Goal: Task Accomplishment & Management: Use online tool/utility

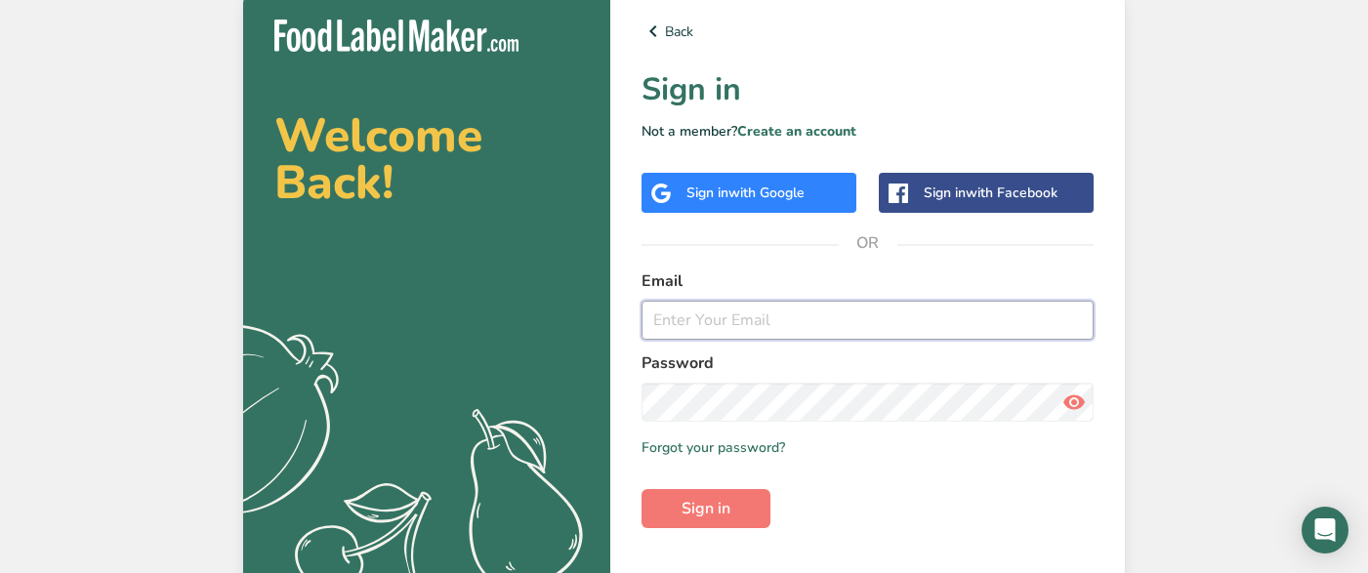
click at [728, 325] on input "email" at bounding box center [867, 320] width 452 height 39
type input "[EMAIL_ADDRESS][DOMAIN_NAME]"
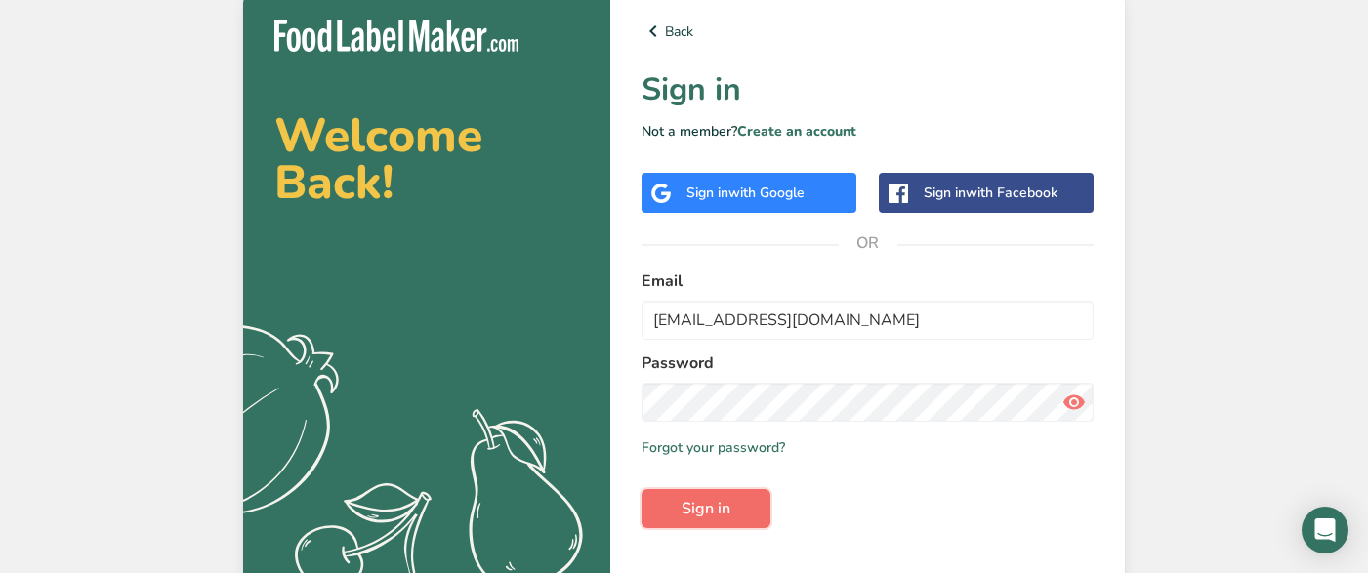
click at [678, 508] on button "Sign in" at bounding box center [705, 508] width 129 height 39
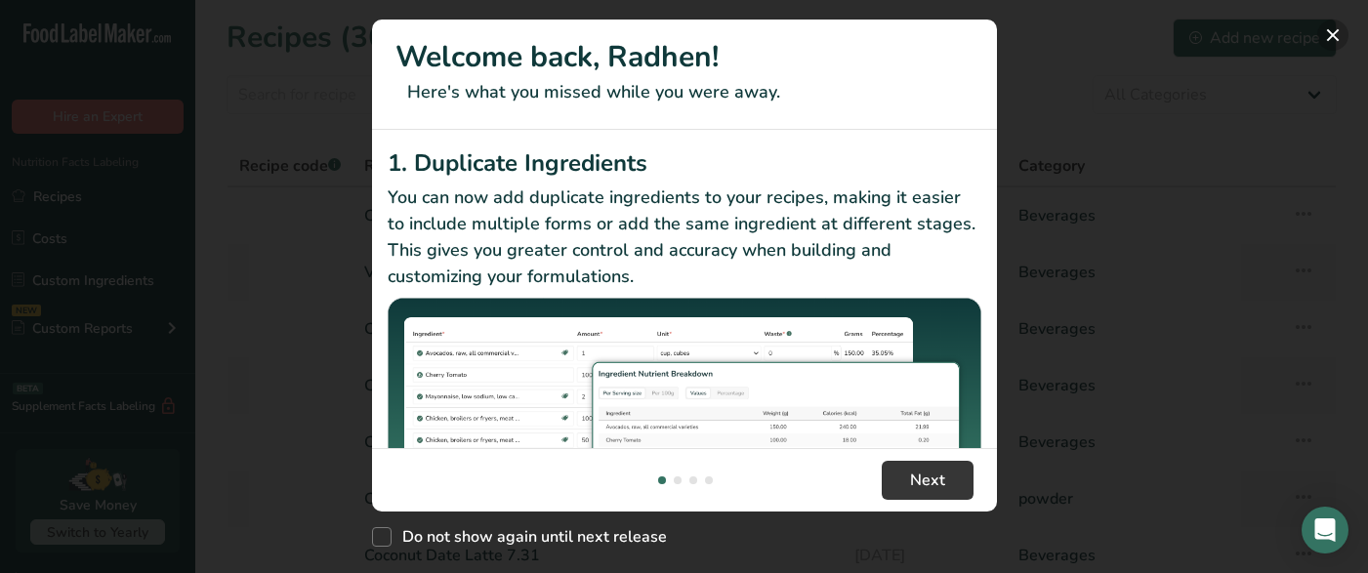
click at [1338, 44] on button "New Features" at bounding box center [1332, 35] width 31 height 31
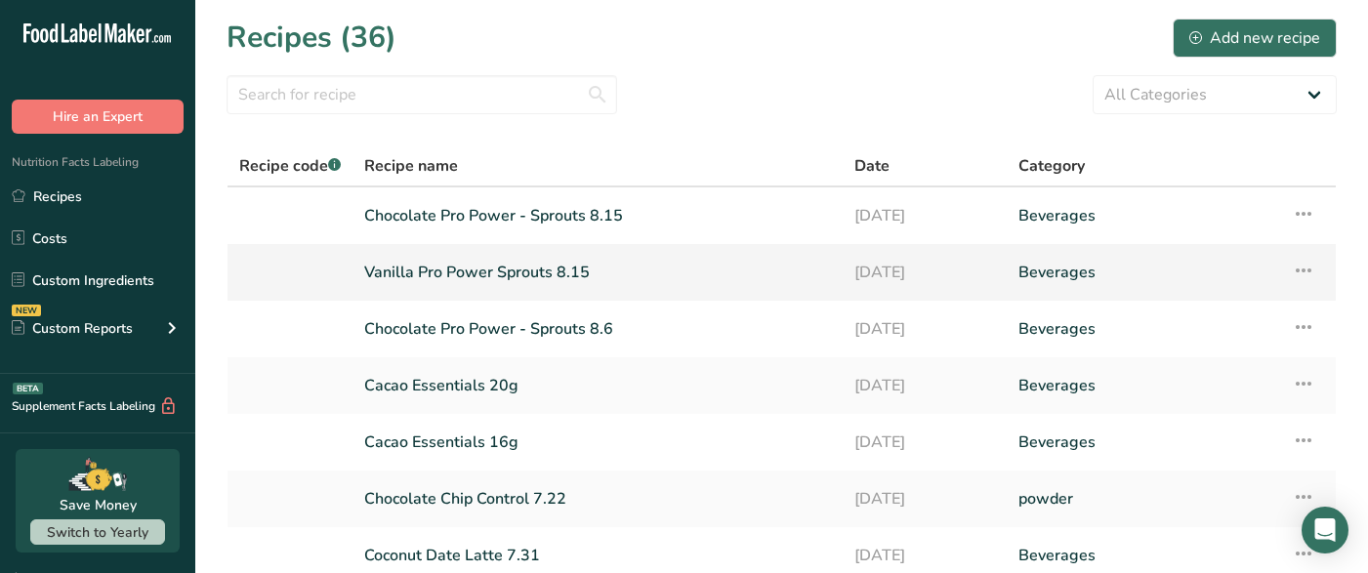
click at [564, 262] on link "Vanilla Pro Power Sprouts 8.15" at bounding box center [597, 272] width 467 height 41
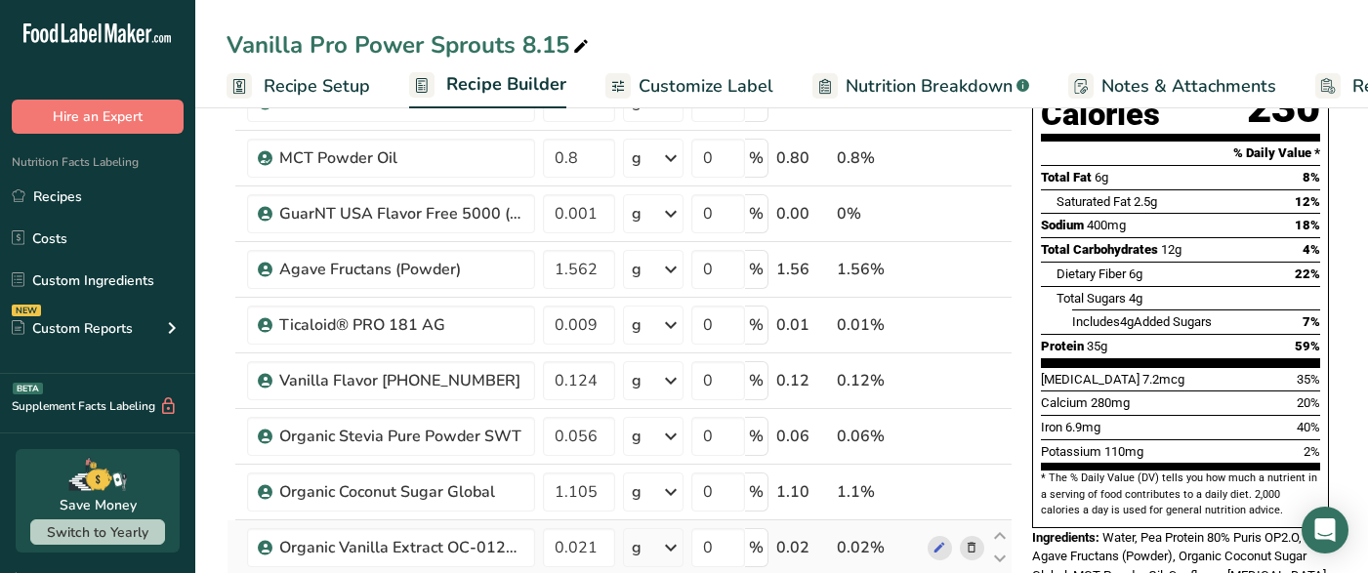
scroll to position [227, 0]
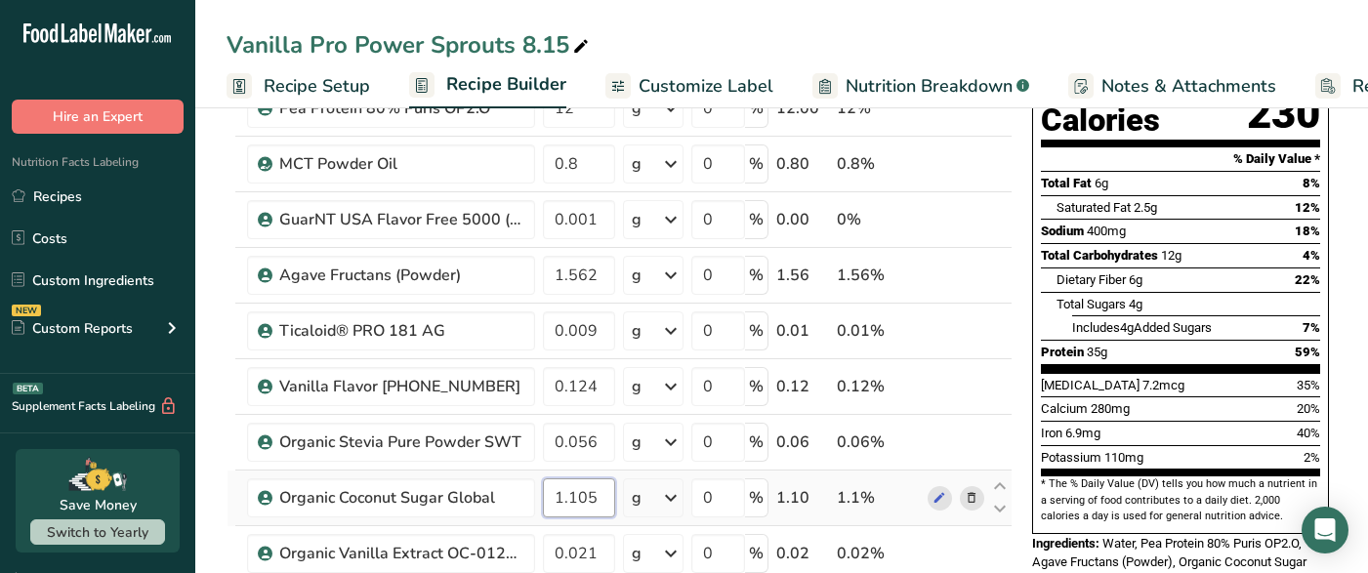
click at [587, 488] on input "1.105" at bounding box center [579, 497] width 72 height 39
type input "1.115"
click at [1150, 373] on div "[MEDICAL_DATA] 7.2mcg 35%" at bounding box center [1180, 385] width 279 height 24
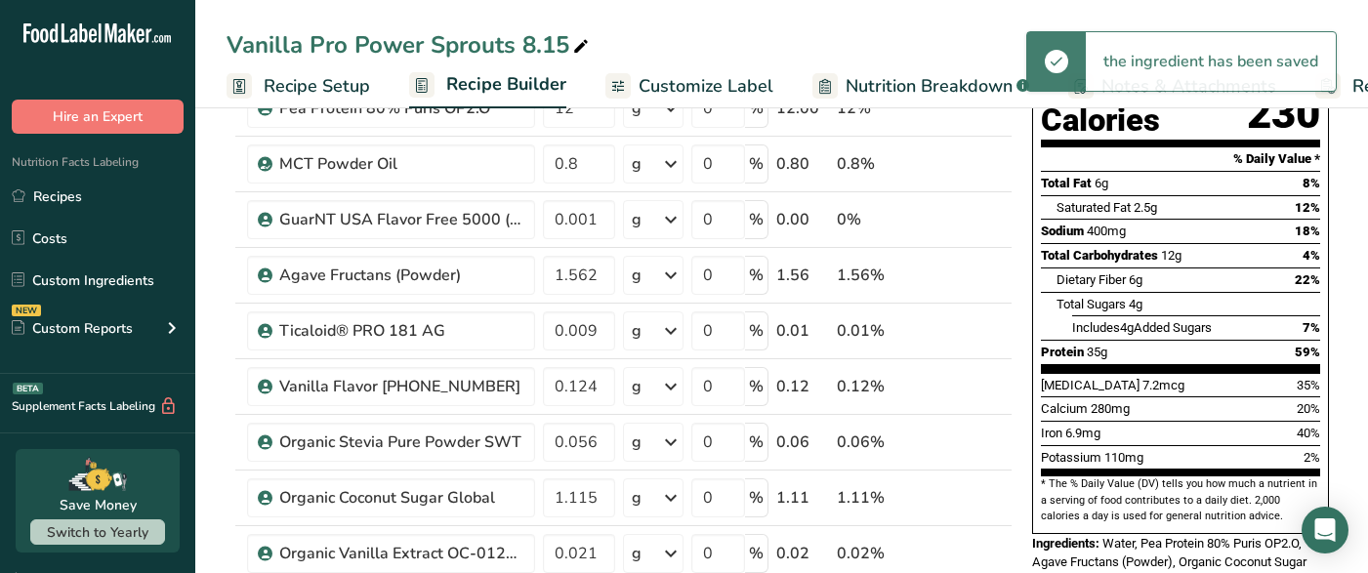
click at [847, 78] on span "Nutrition Breakdown" at bounding box center [928, 86] width 167 height 26
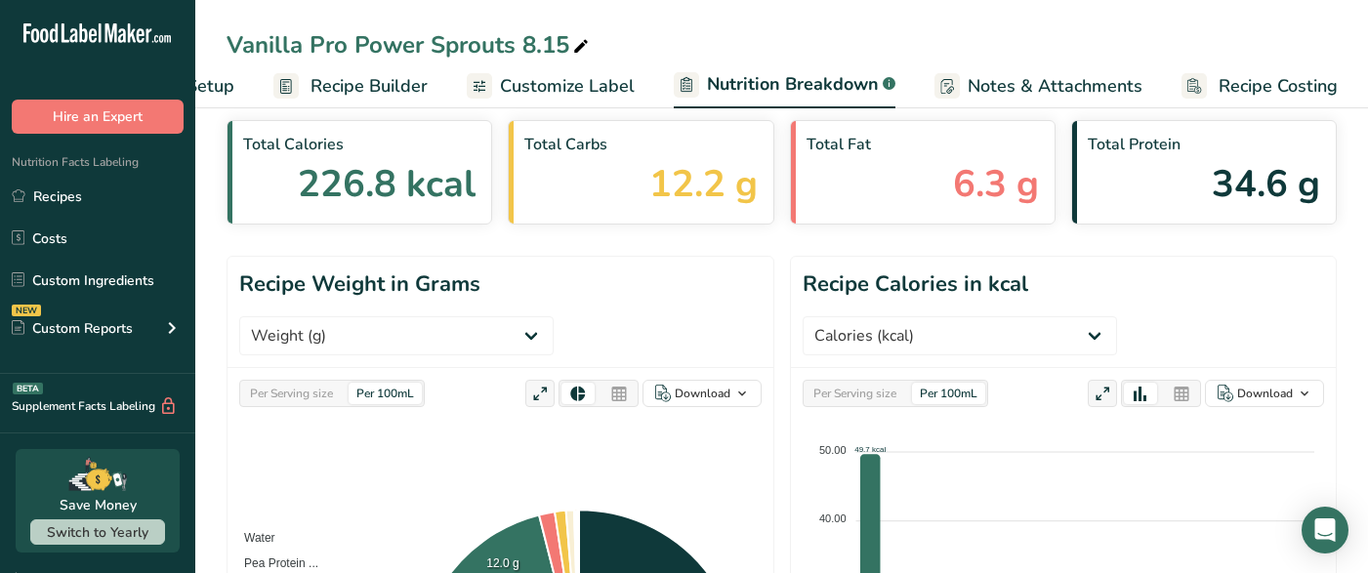
scroll to position [81, 0]
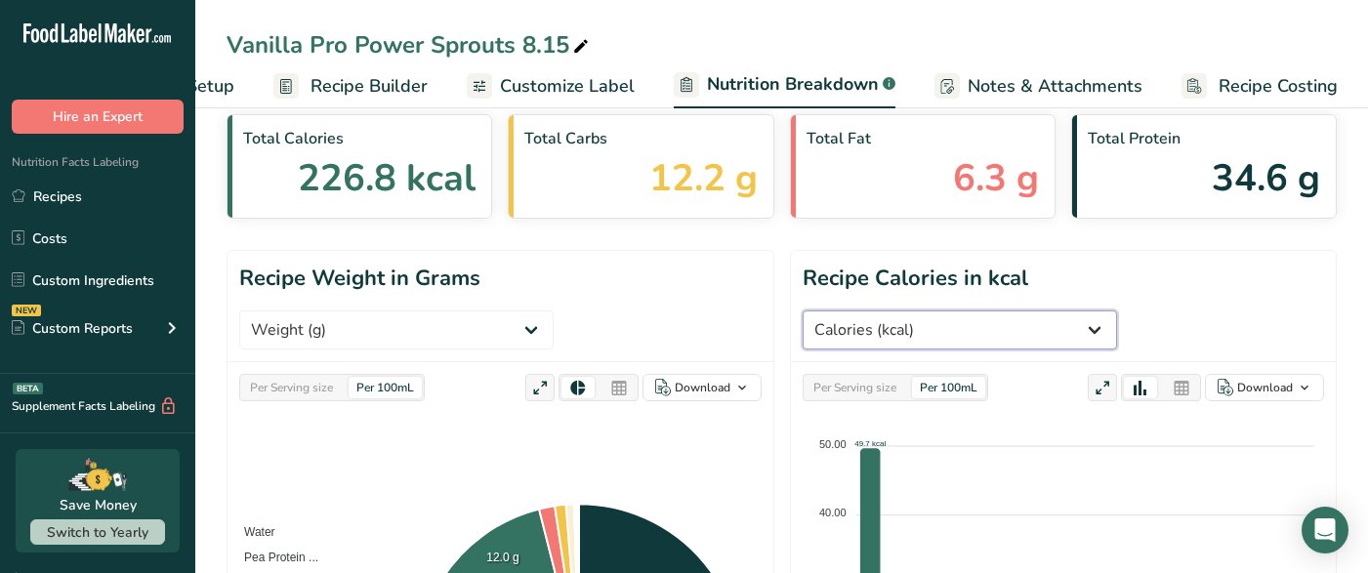
click at [1117, 310] on select "Weight (g) Calories (kcal) Energy KJ (kj) Total Fat (g) Saturated Fat (g) Trans…" at bounding box center [959, 329] width 314 height 39
select select "Total Sugars"
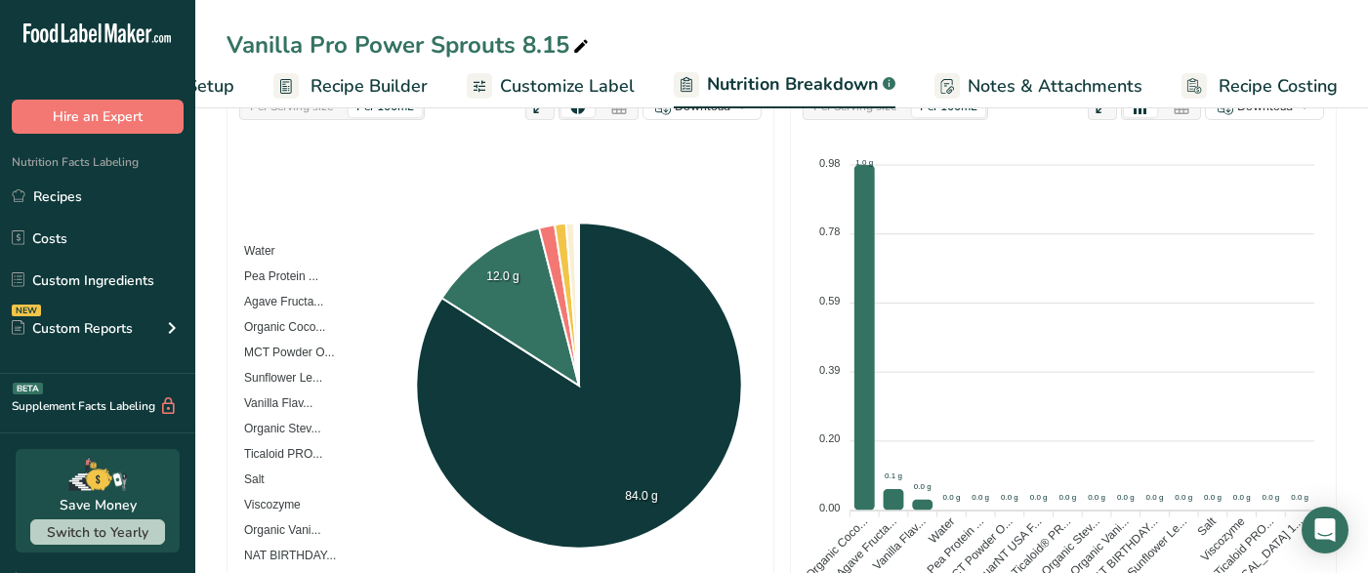
scroll to position [269, 0]
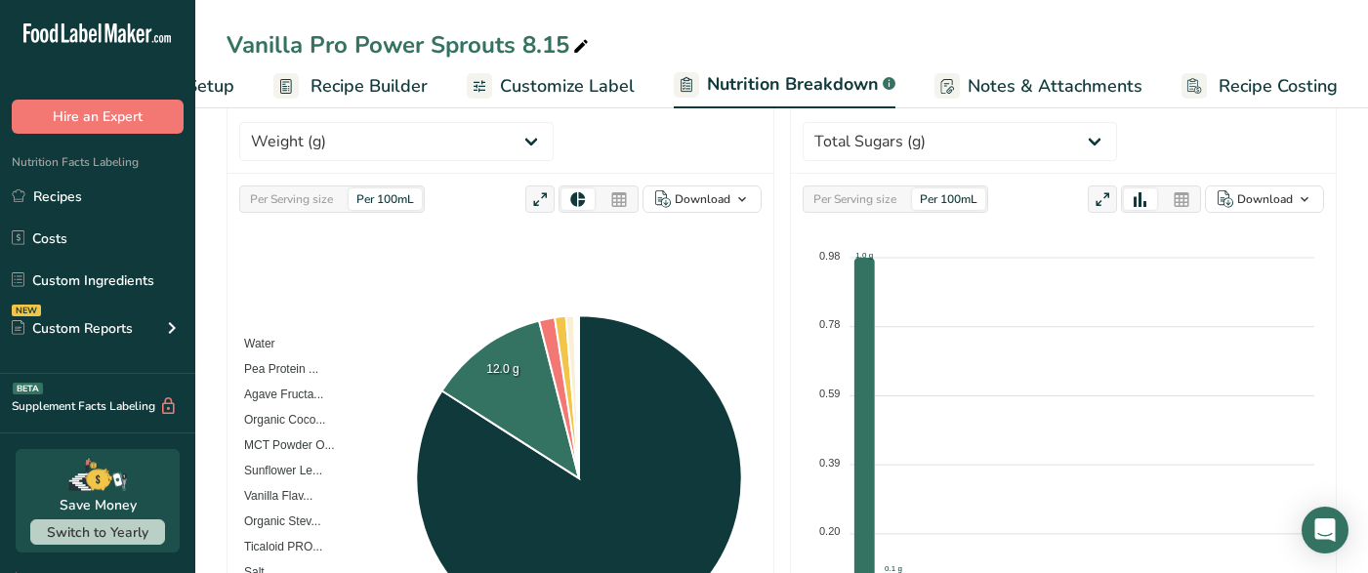
click at [854, 192] on div "Per Serving size" at bounding box center [854, 198] width 99 height 21
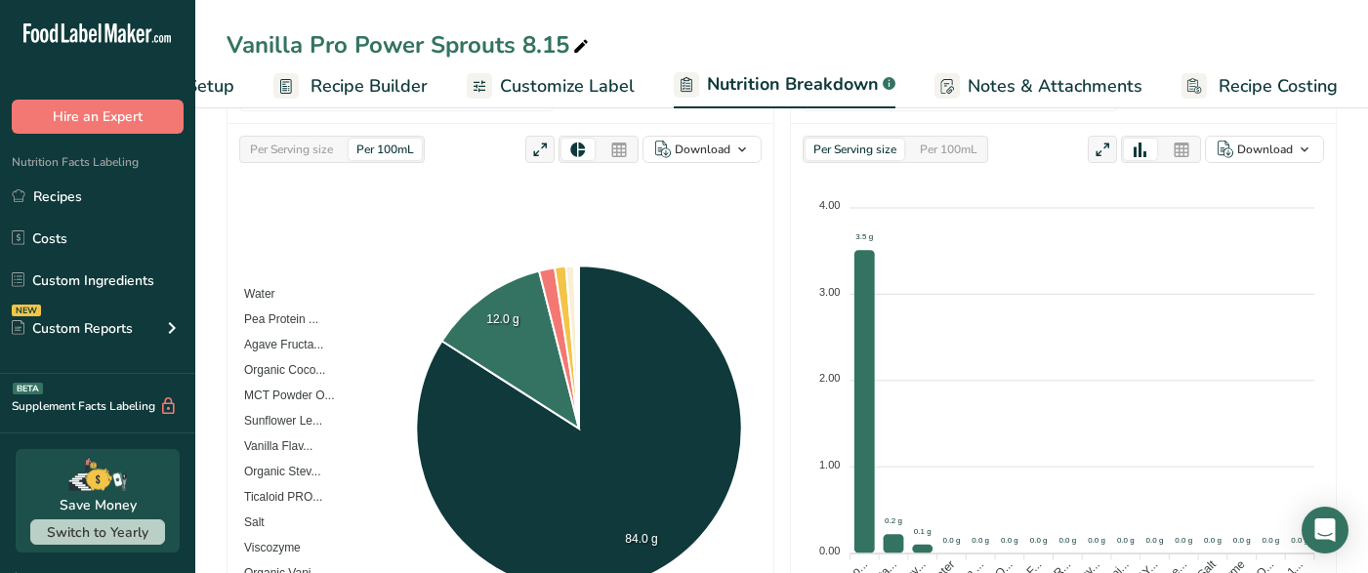
scroll to position [0, 0]
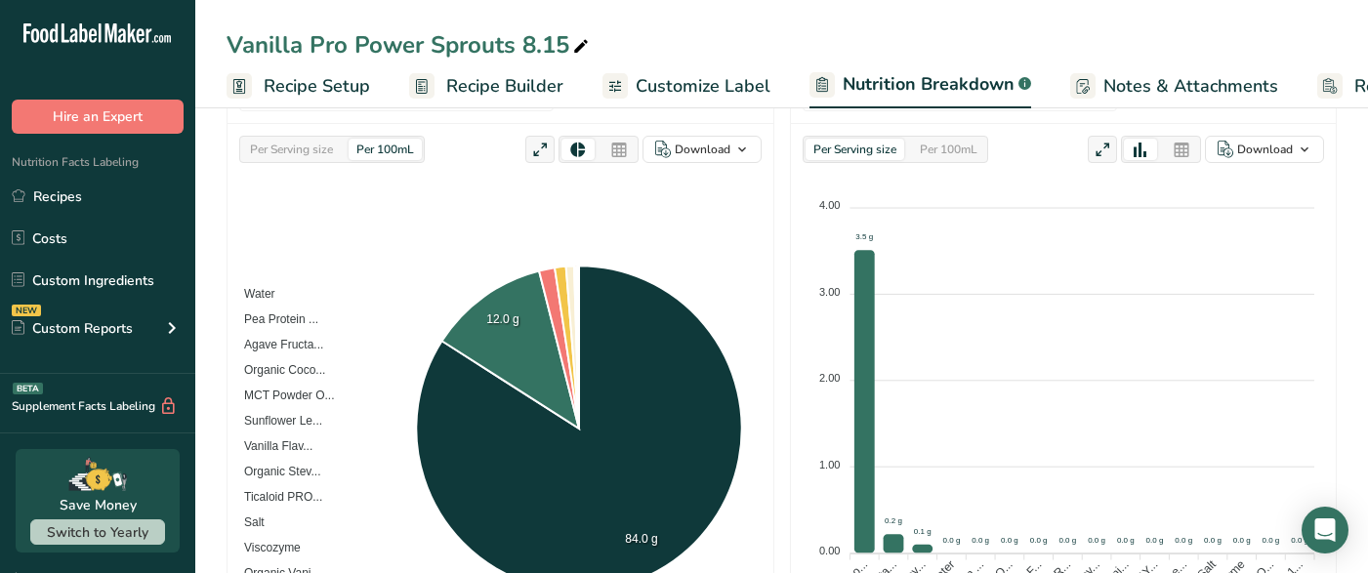
click at [307, 83] on span "Recipe Setup" at bounding box center [317, 86] width 106 height 26
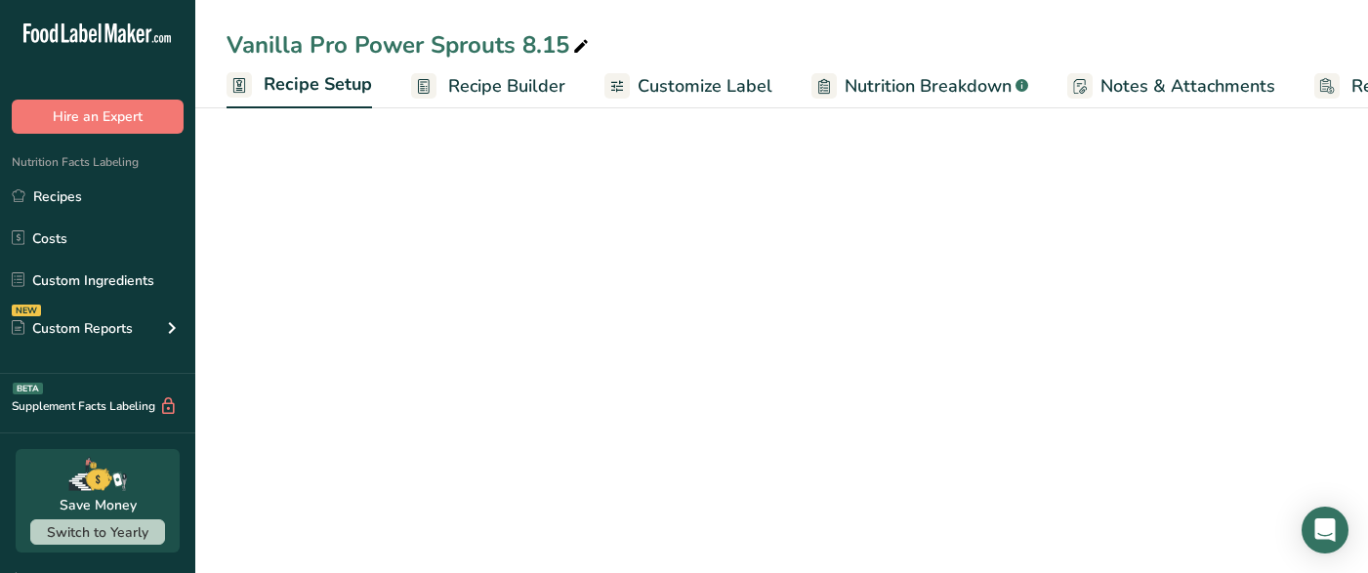
scroll to position [0, 7]
select select "22"
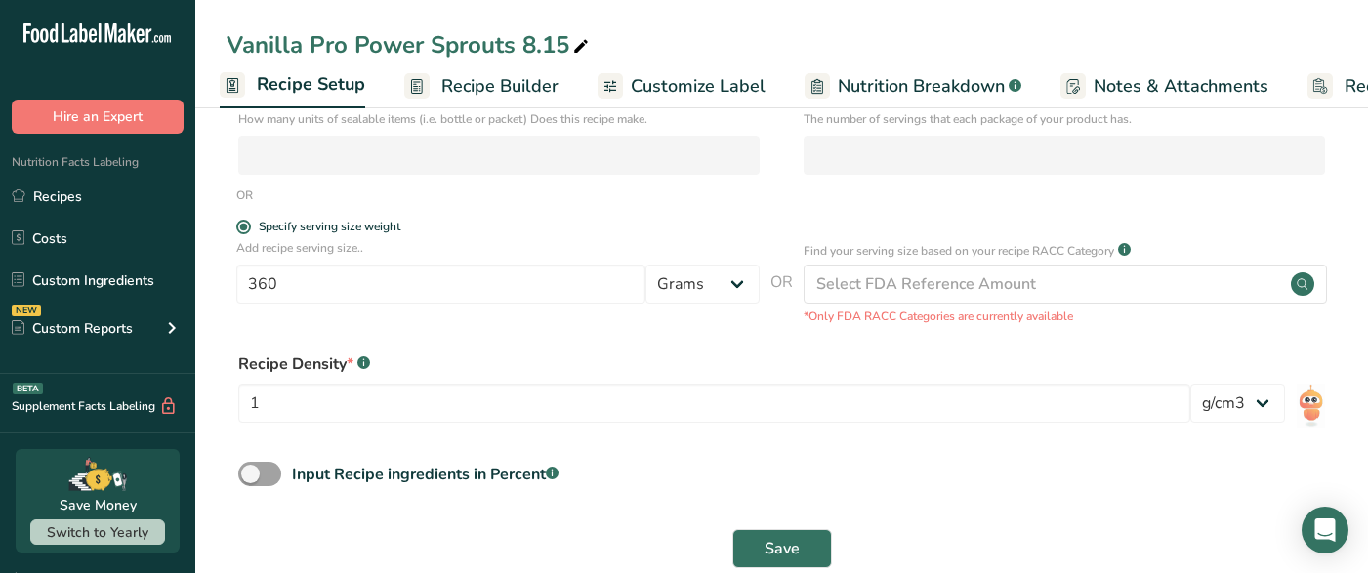
scroll to position [0, 0]
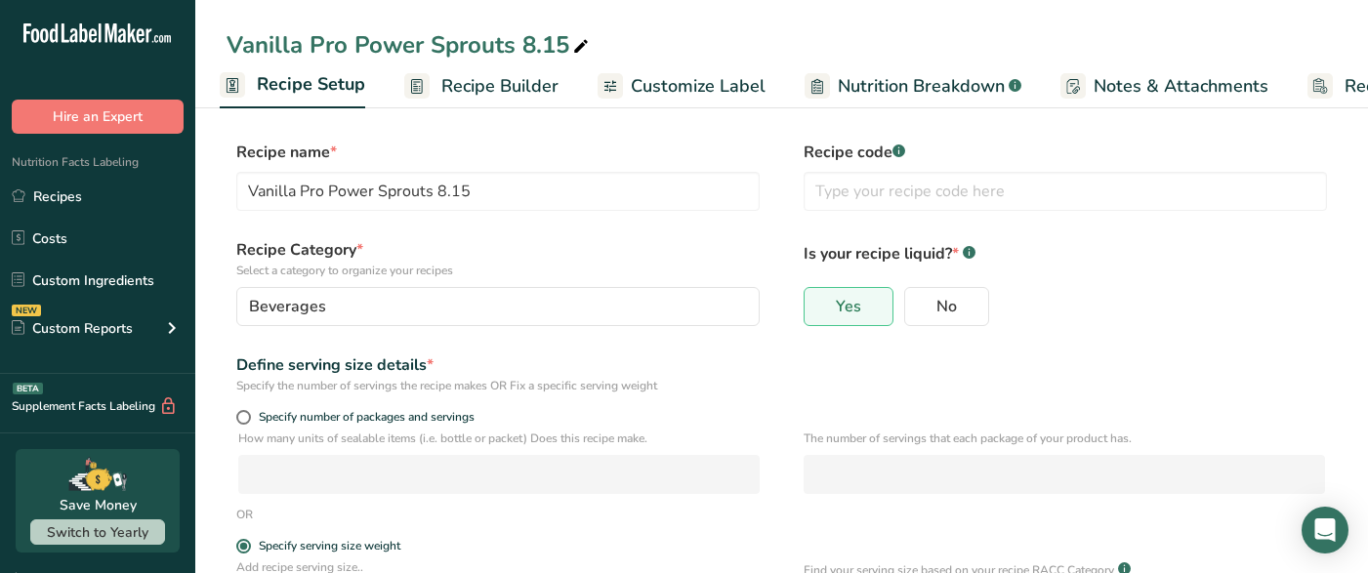
click at [509, 95] on span "Recipe Builder" at bounding box center [499, 86] width 117 height 26
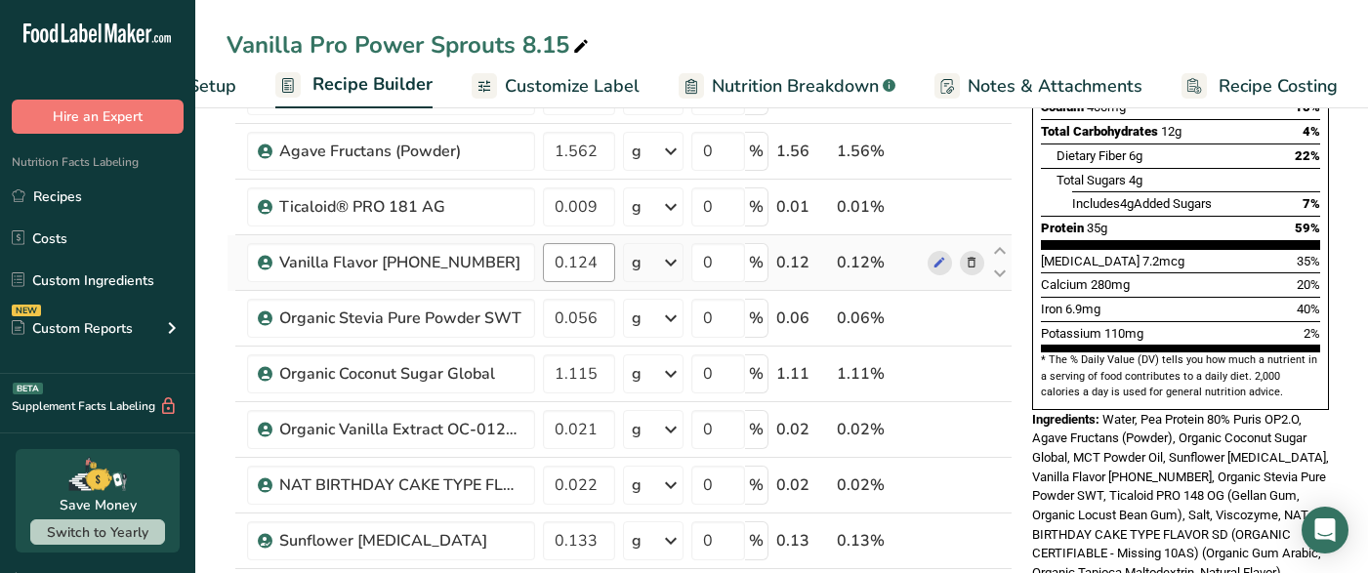
scroll to position [388, 0]
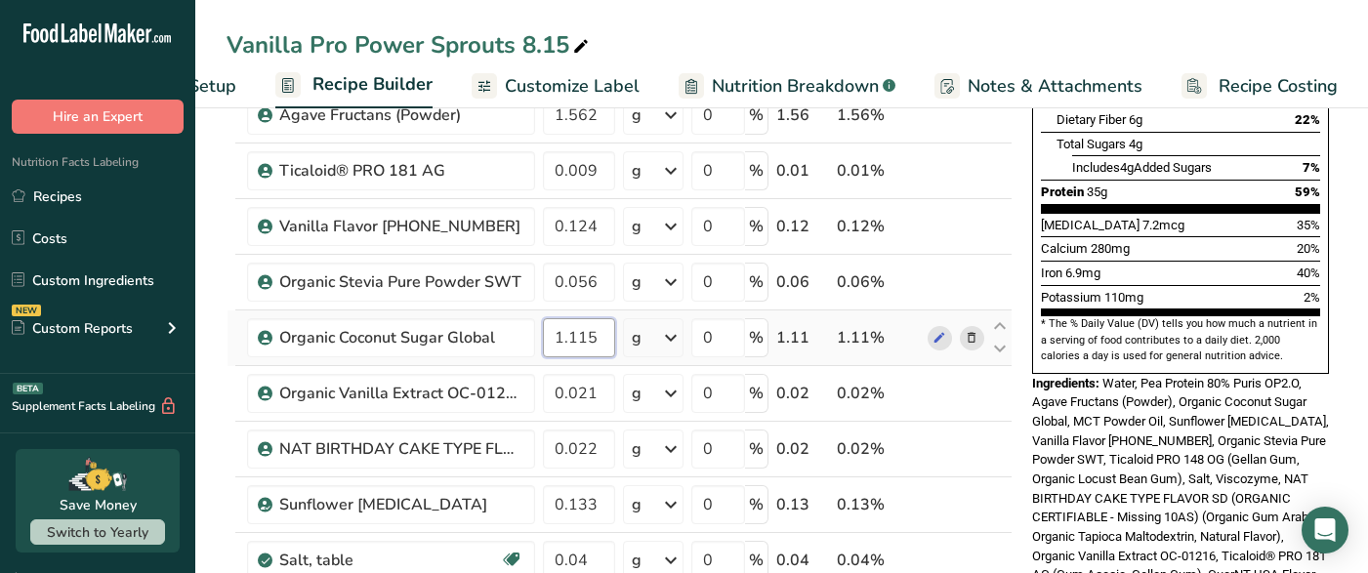
click at [586, 339] on input "1.115" at bounding box center [579, 337] width 72 height 39
type input "1.125"
click at [1111, 393] on span "Water, Pea Protein 80% Puris OP2.O, Agave Fructans (Powder), Organic Coconut Su…" at bounding box center [1180, 489] width 297 height 226
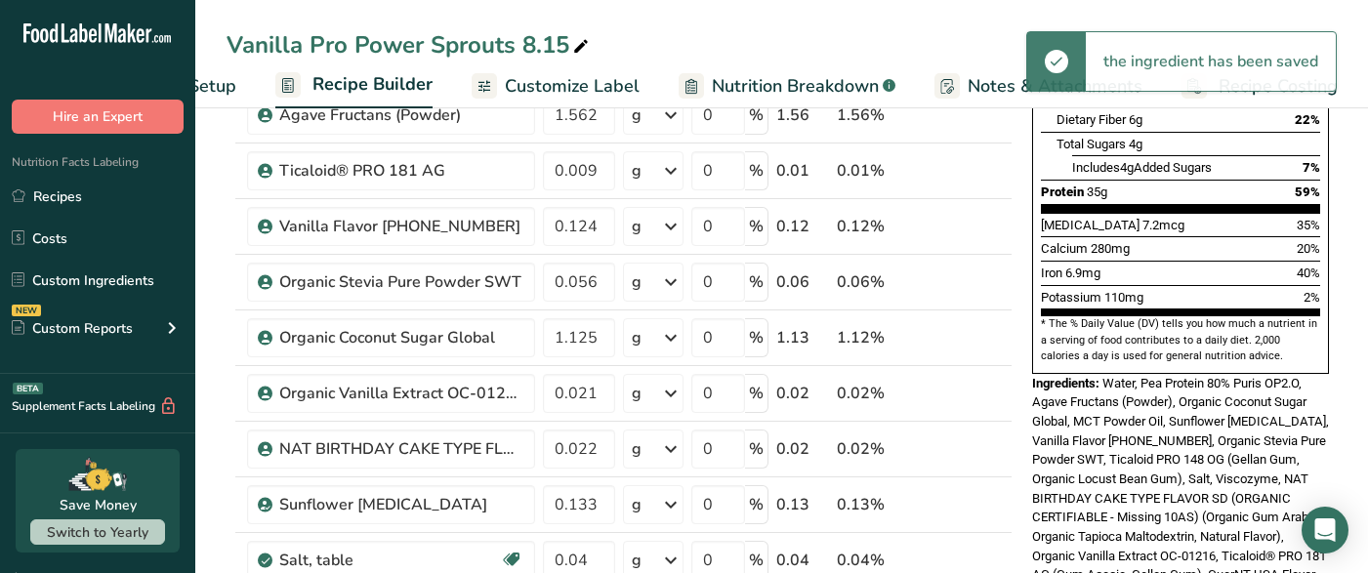
click at [756, 88] on span "Nutrition Breakdown" at bounding box center [795, 86] width 167 height 26
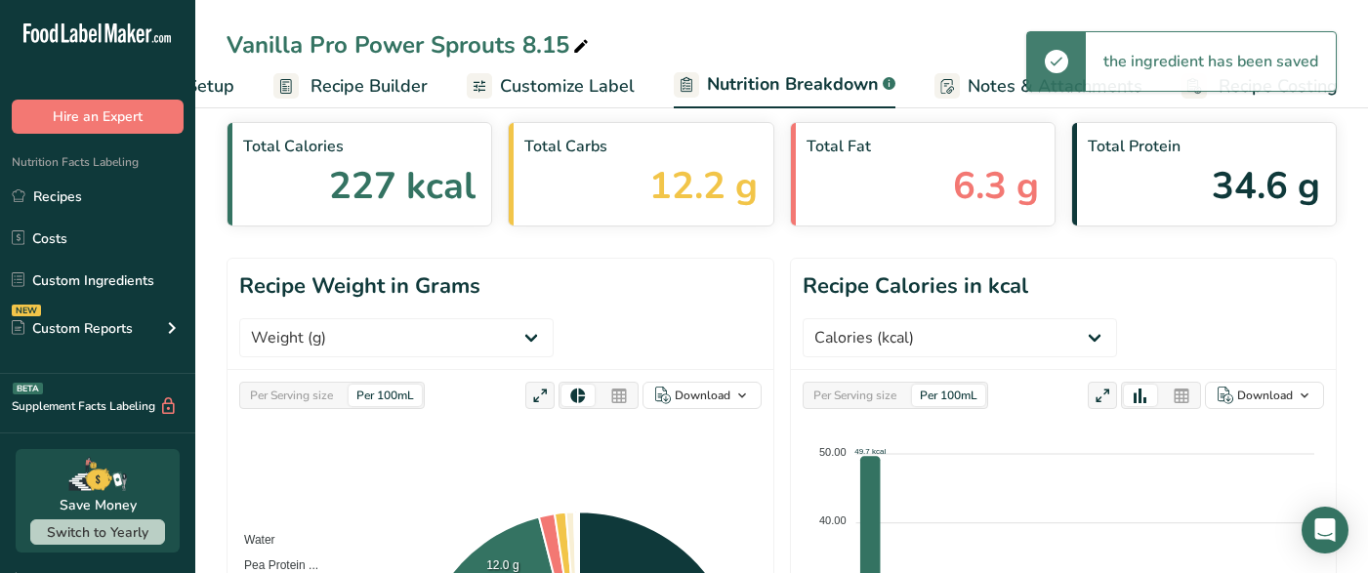
scroll to position [143, 0]
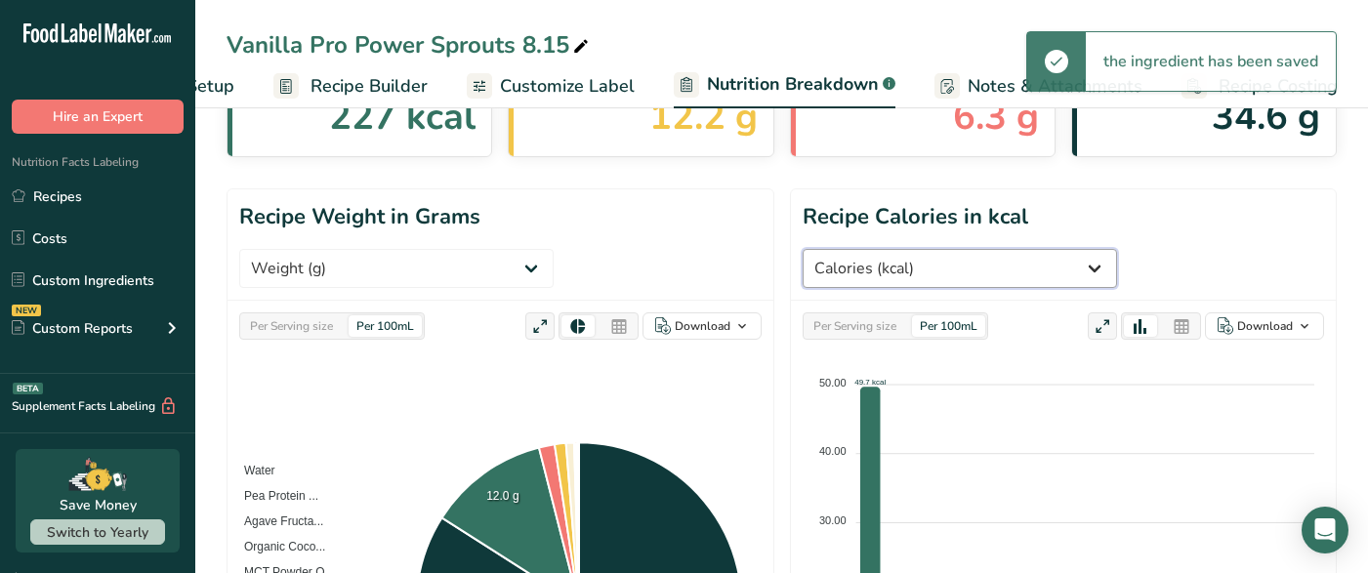
click at [1117, 249] on select "Weight (g) Calories (kcal) Energy KJ (kj) Total Fat (g) Saturated Fat (g) Trans…" at bounding box center [959, 268] width 314 height 39
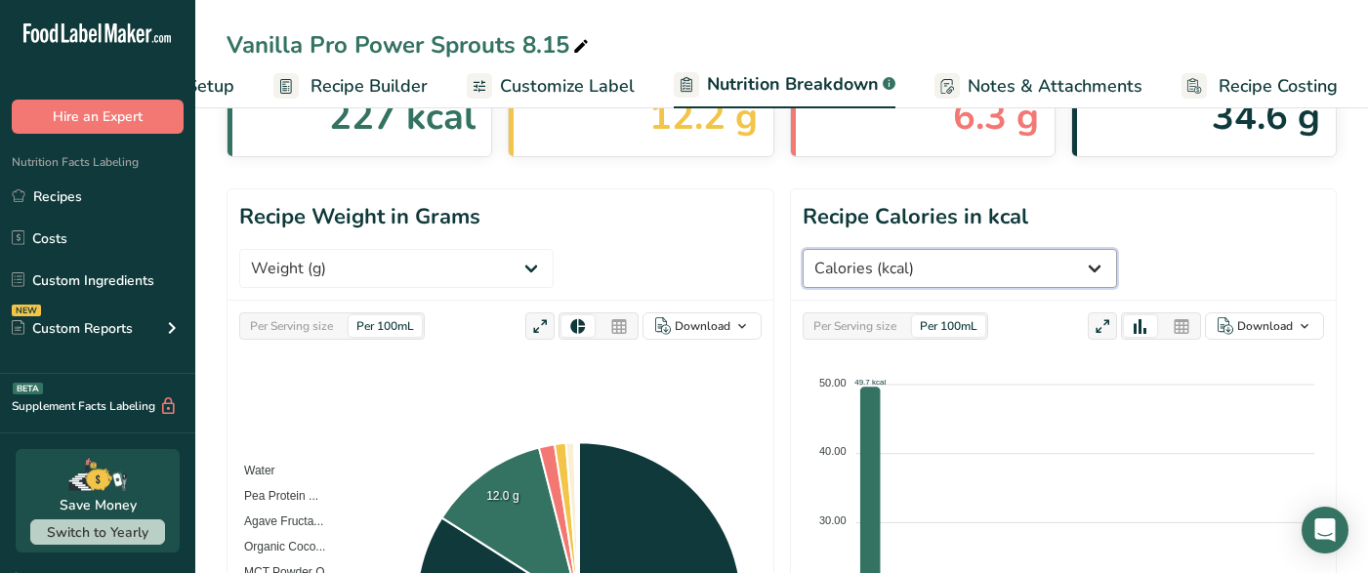
select select "Total Sugars"
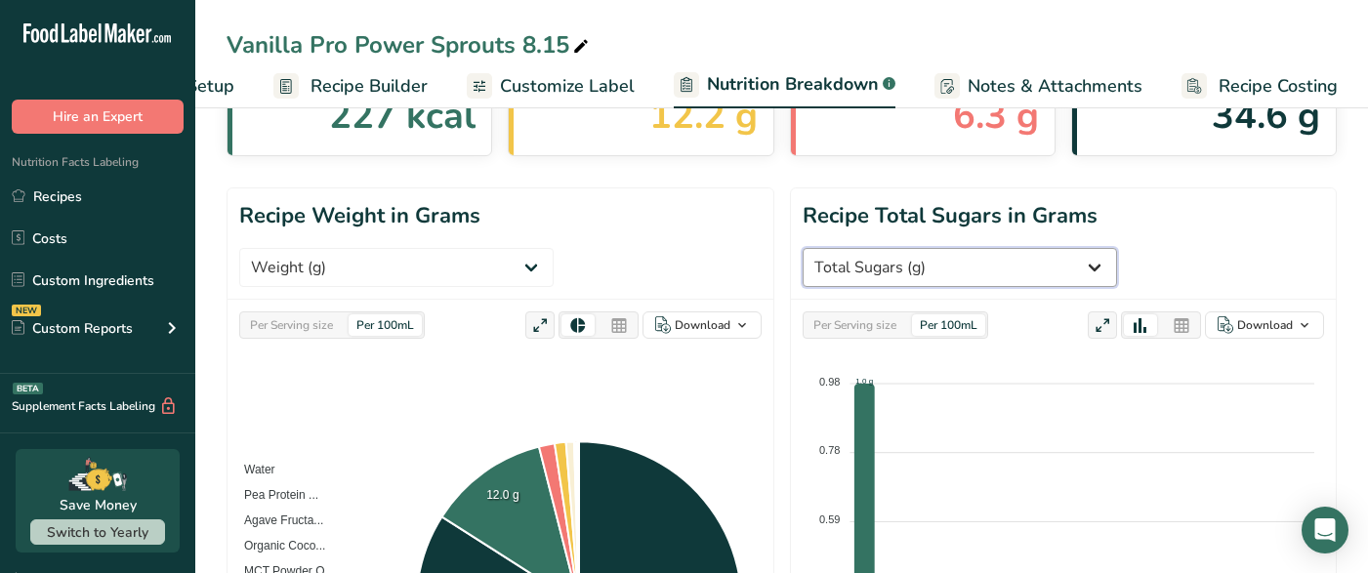
scroll to position [153, 0]
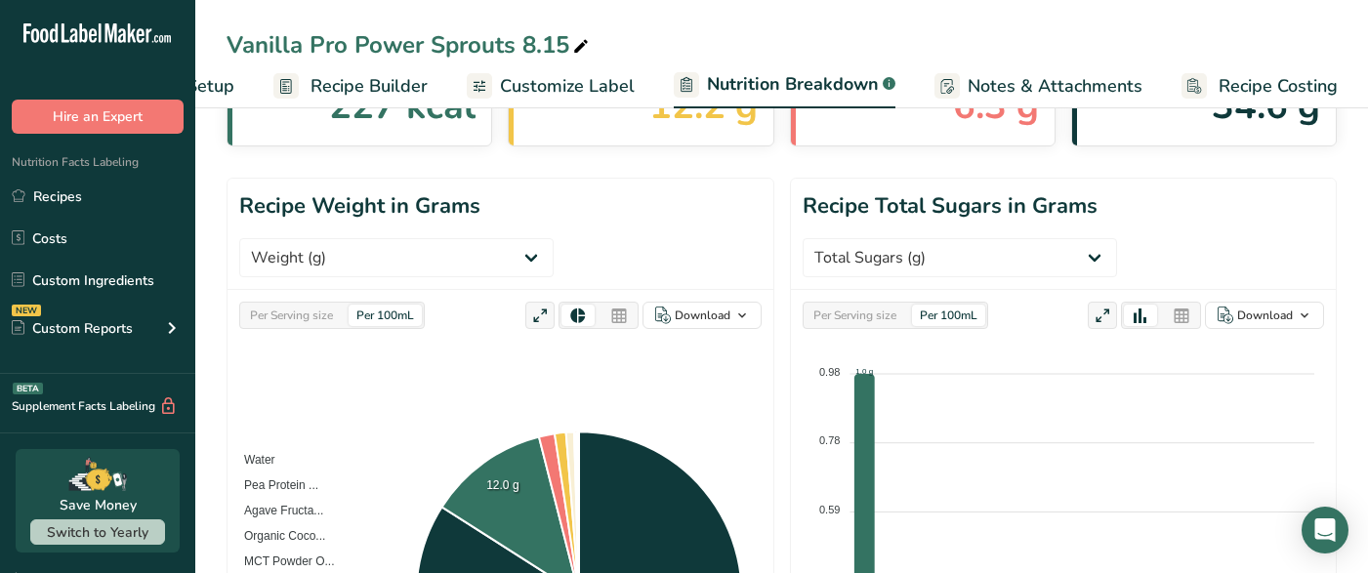
click at [839, 310] on div "Per Serving size" at bounding box center [854, 315] width 99 height 21
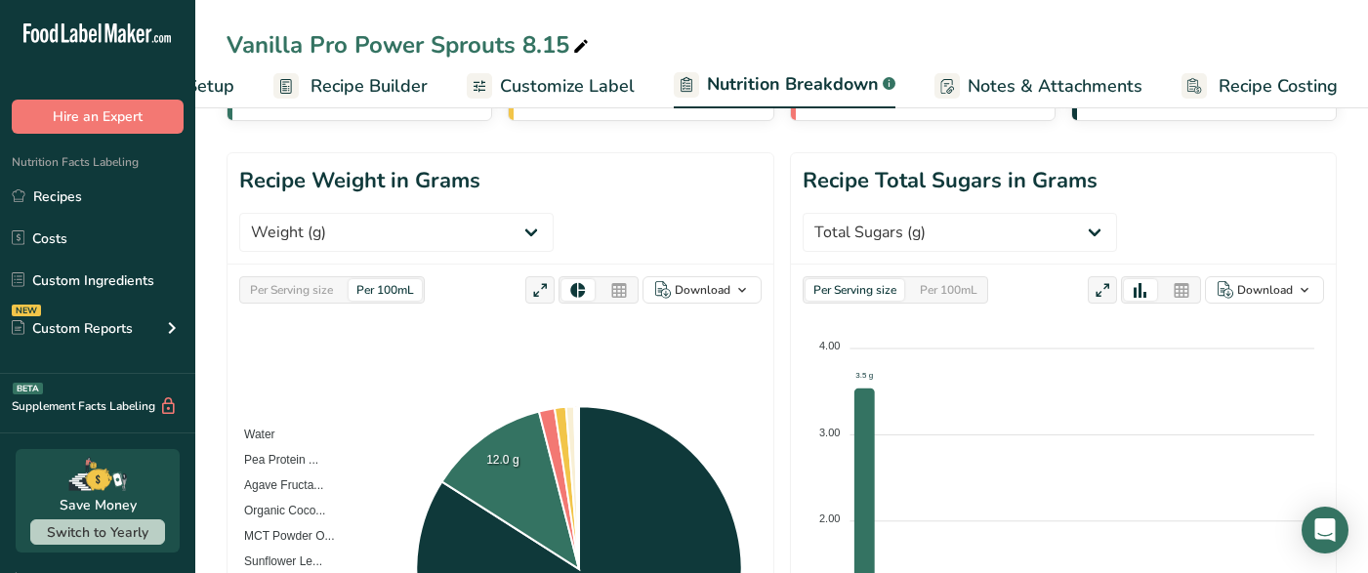
scroll to position [86, 0]
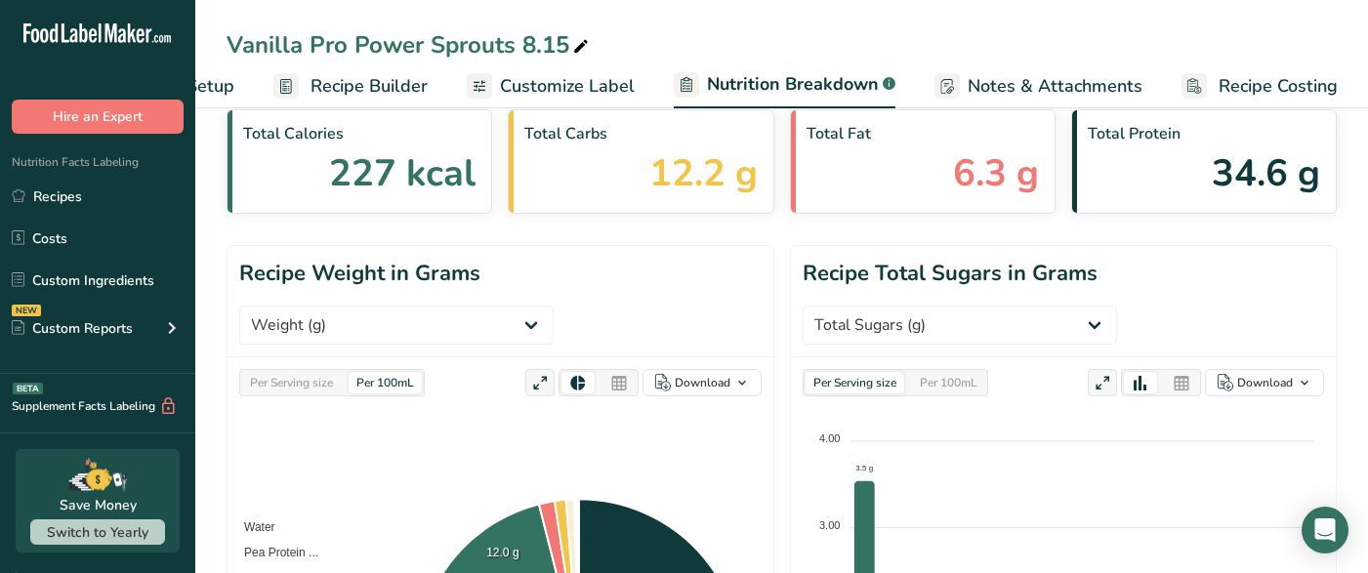
click at [413, 81] on span "Recipe Builder" at bounding box center [368, 86] width 117 height 26
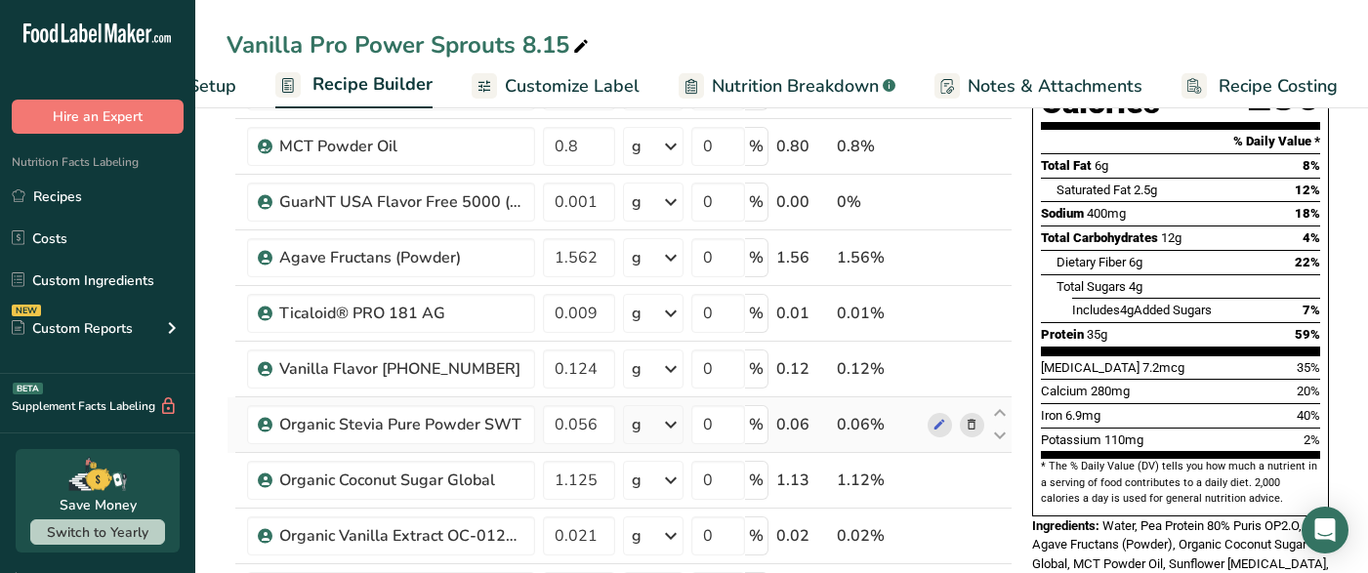
scroll to position [266, 0]
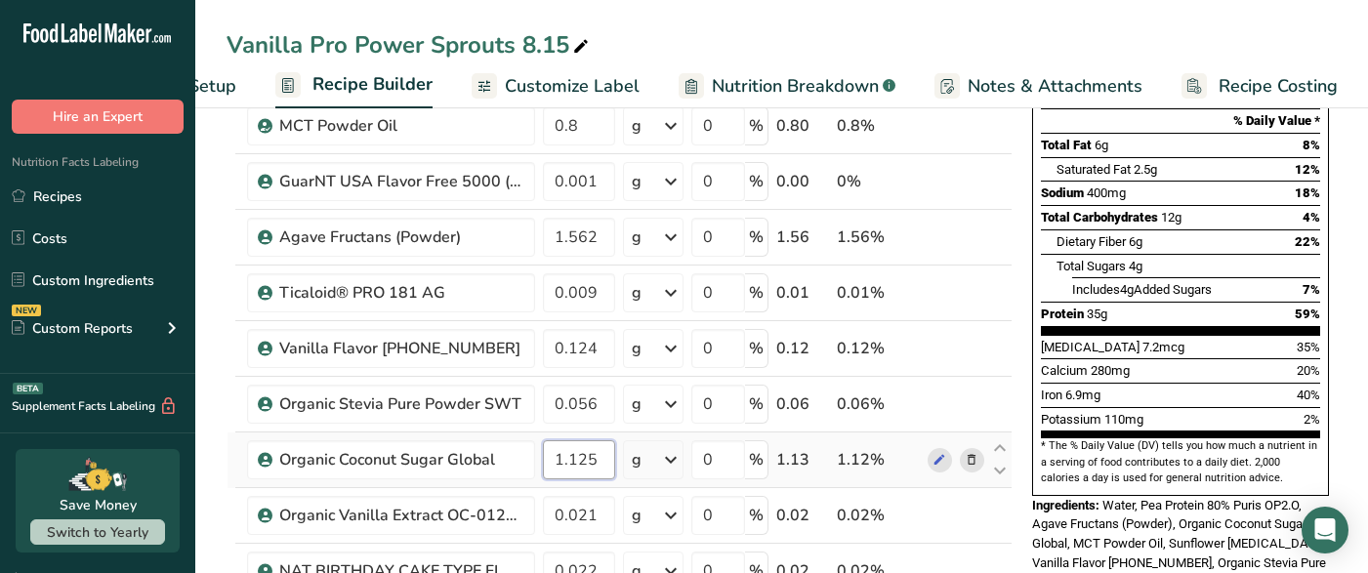
click at [575, 461] on input "1.125" at bounding box center [579, 459] width 72 height 39
type input "1.225"
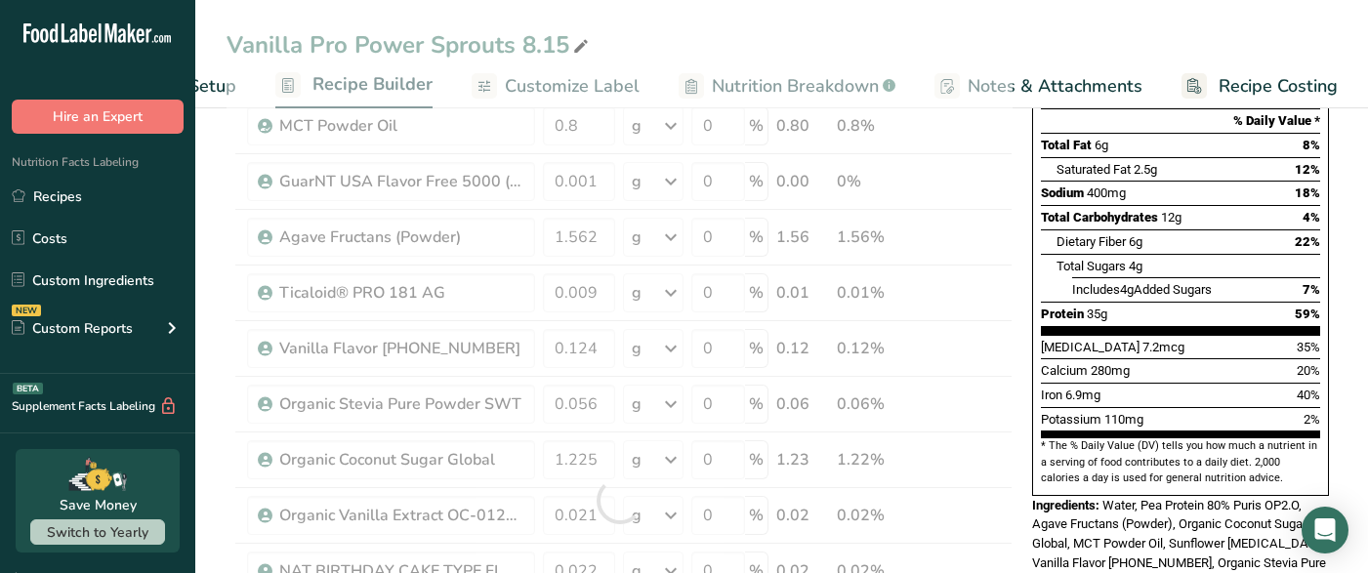
click at [1091, 338] on div "[MEDICAL_DATA] 7.2mcg" at bounding box center [1112, 348] width 143 height 20
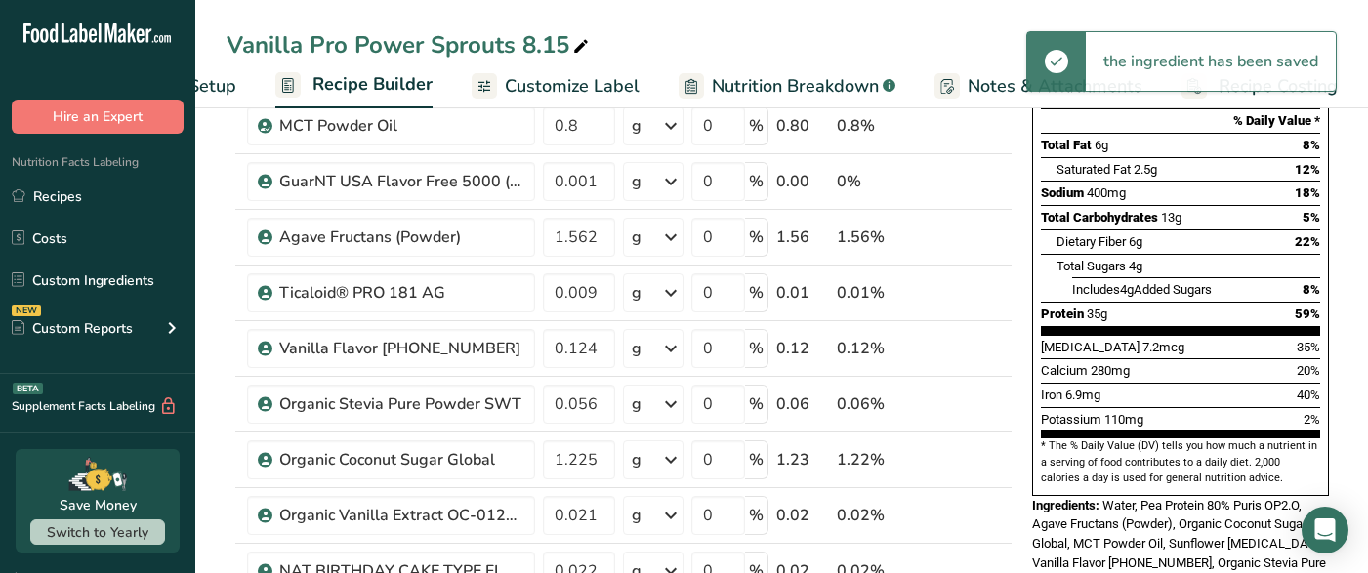
click at [617, 90] on span "Customize Label" at bounding box center [572, 86] width 135 height 26
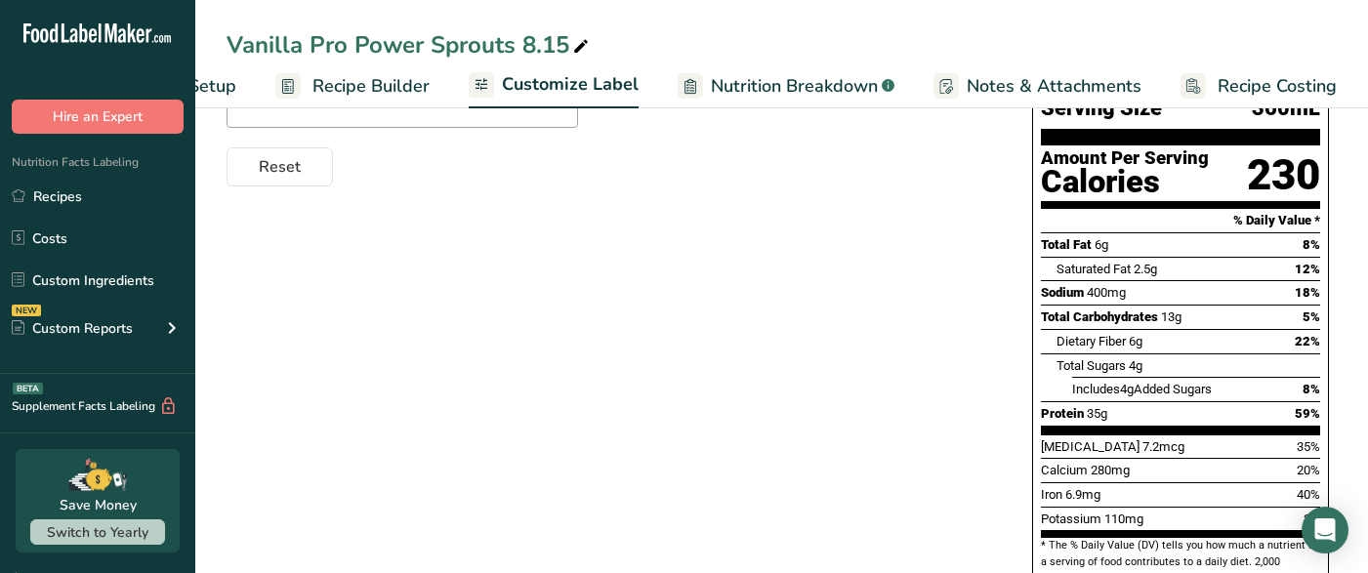
scroll to position [166, 0]
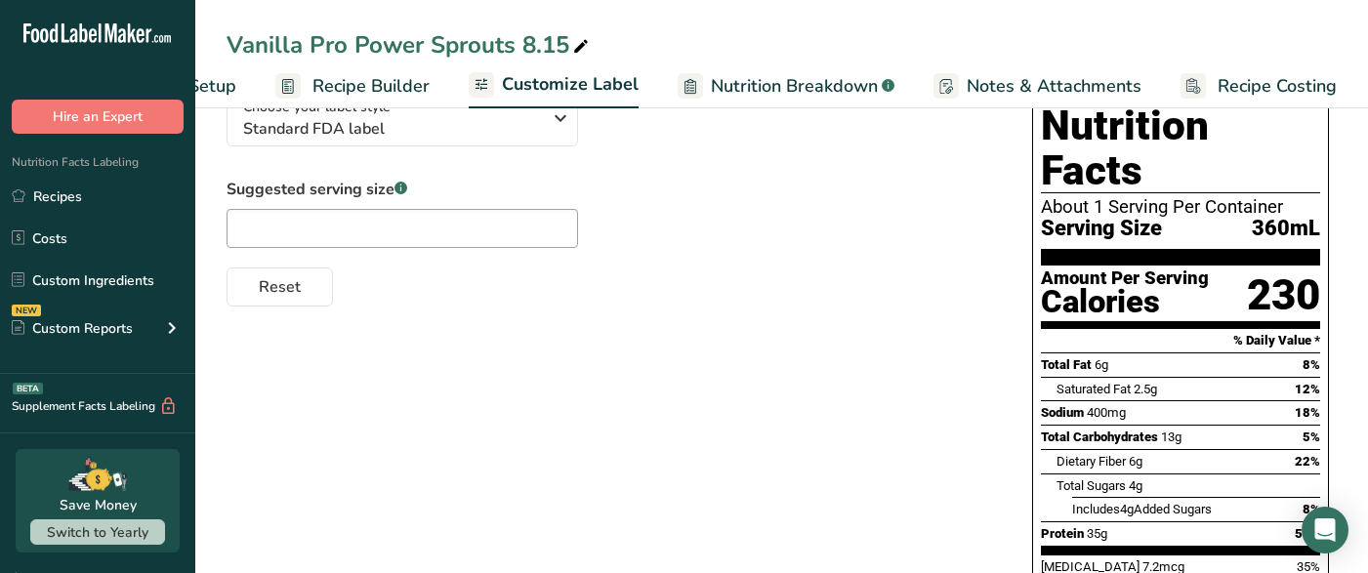
click at [820, 95] on span "Nutrition Breakdown" at bounding box center [794, 86] width 167 height 26
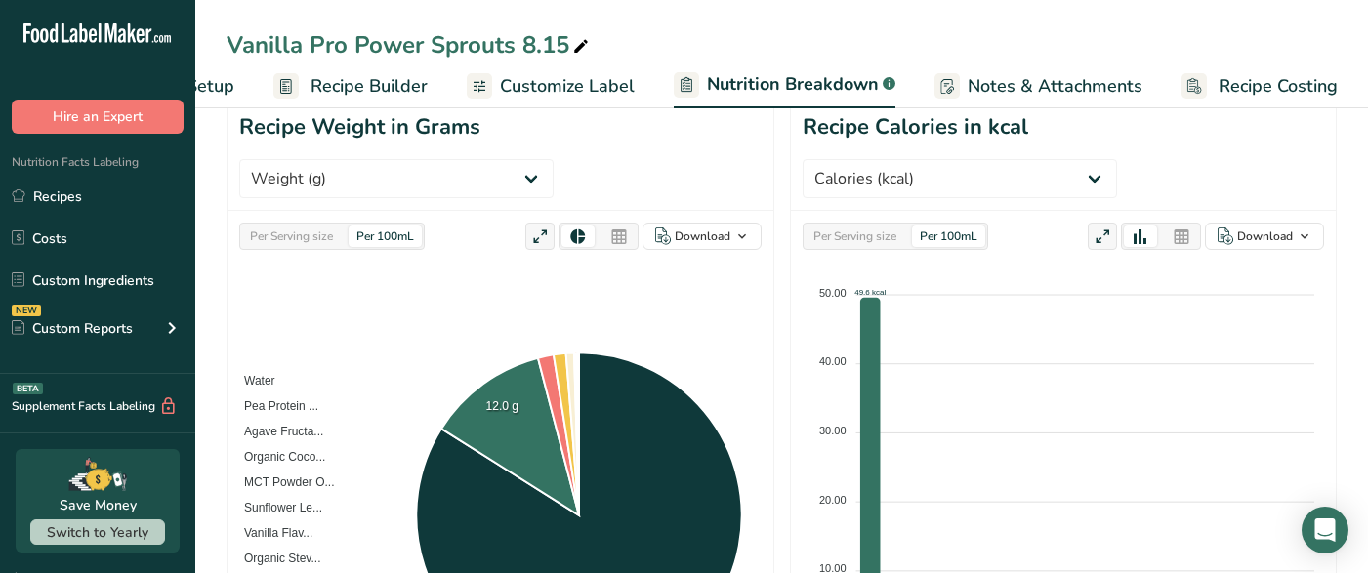
scroll to position [198, 0]
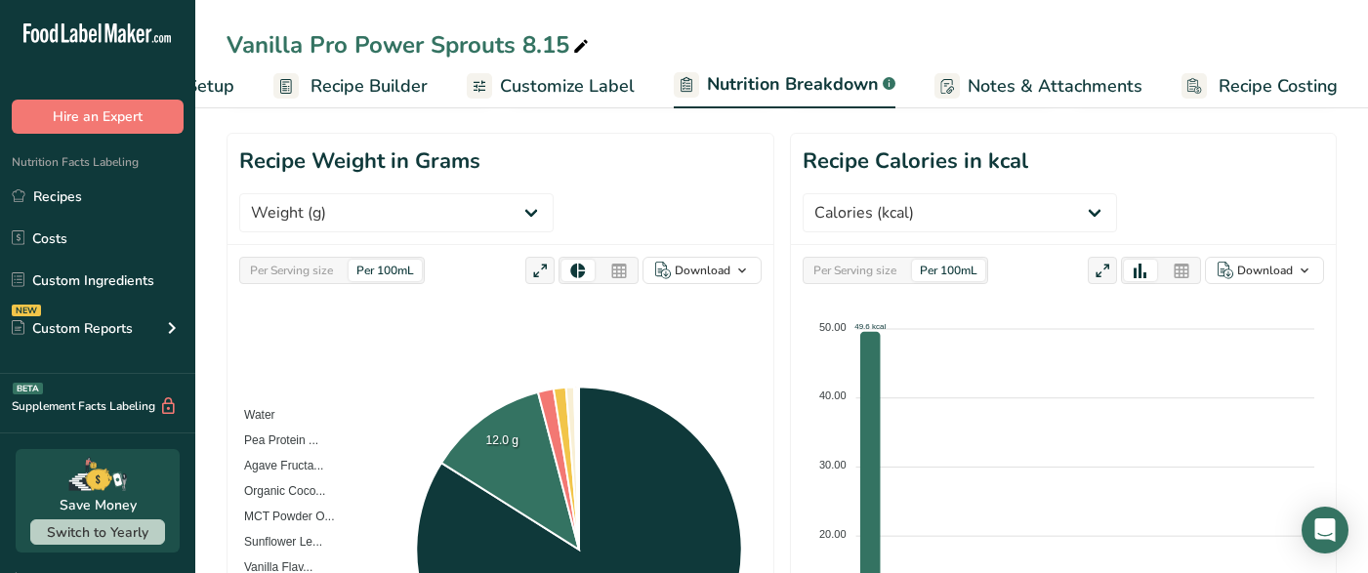
click at [279, 260] on div "Per Serving size" at bounding box center [291, 270] width 99 height 21
click at [836, 260] on div "Per Serving size" at bounding box center [854, 270] width 99 height 21
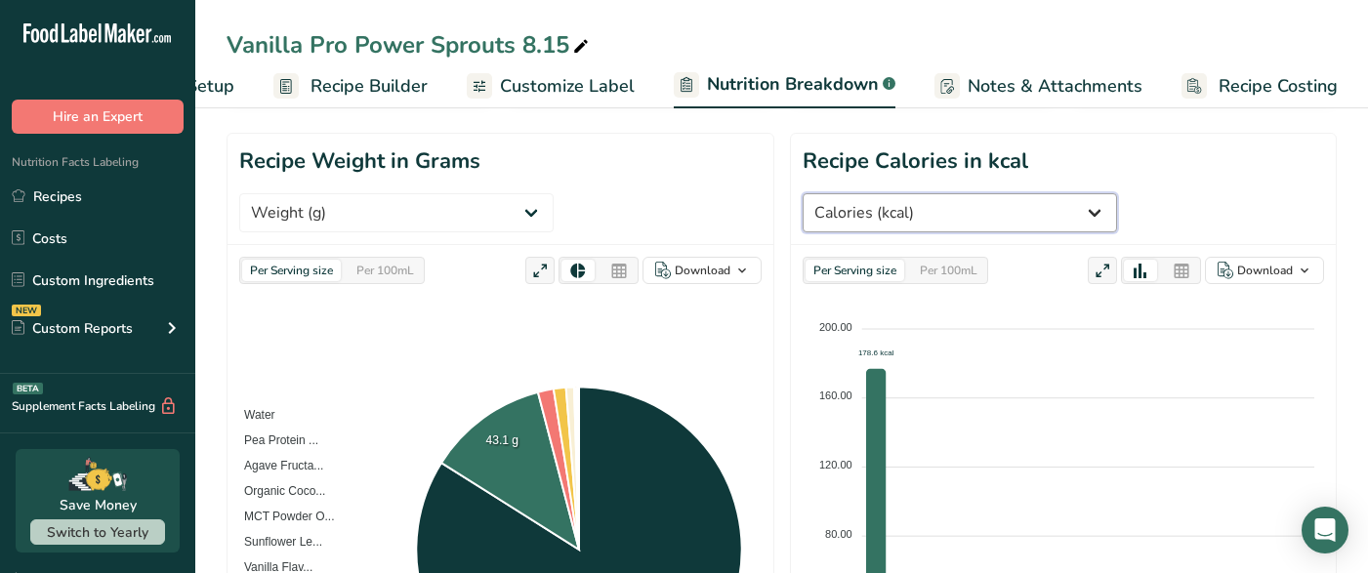
click at [1117, 193] on select "Weight (g) Calories (kcal) Energy KJ (kj) Total Fat (g) Saturated Fat (g) Trans…" at bounding box center [959, 212] width 314 height 39
select select "Total Sugars"
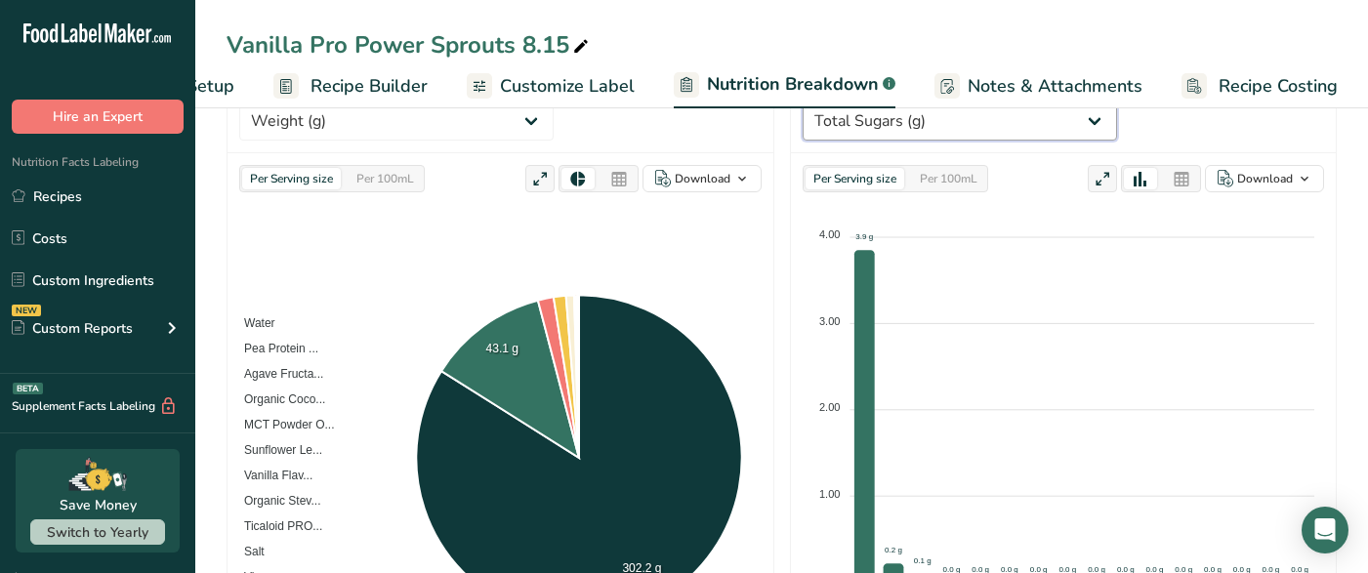
scroll to position [0, 0]
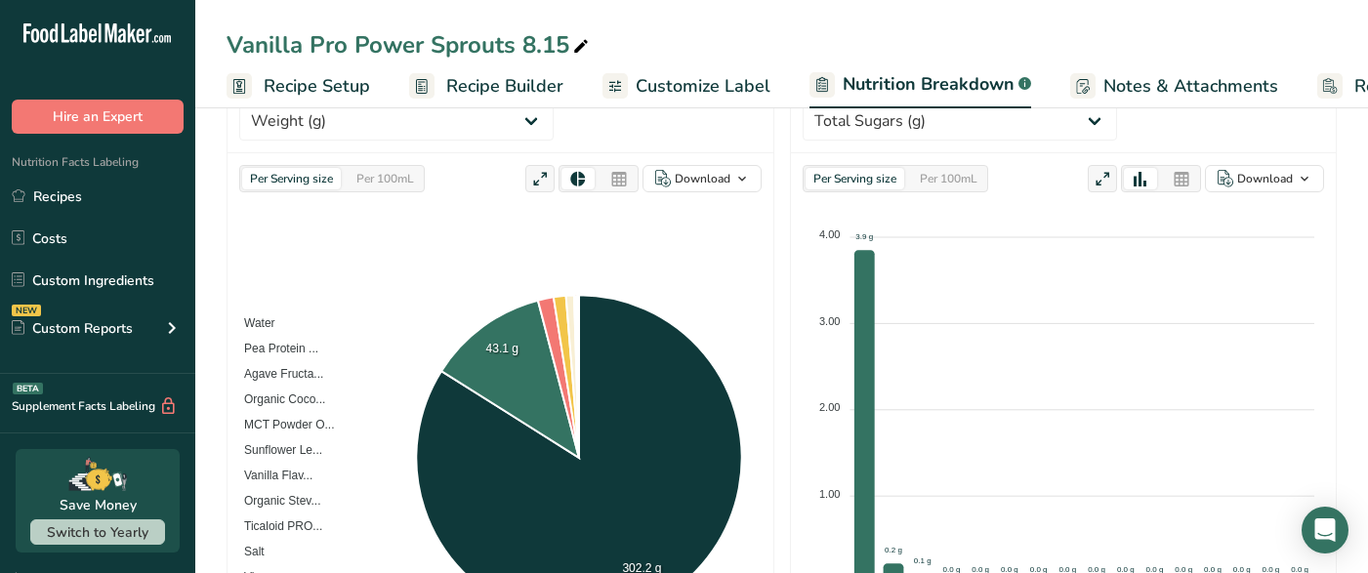
click at [470, 85] on span "Recipe Builder" at bounding box center [504, 86] width 117 height 26
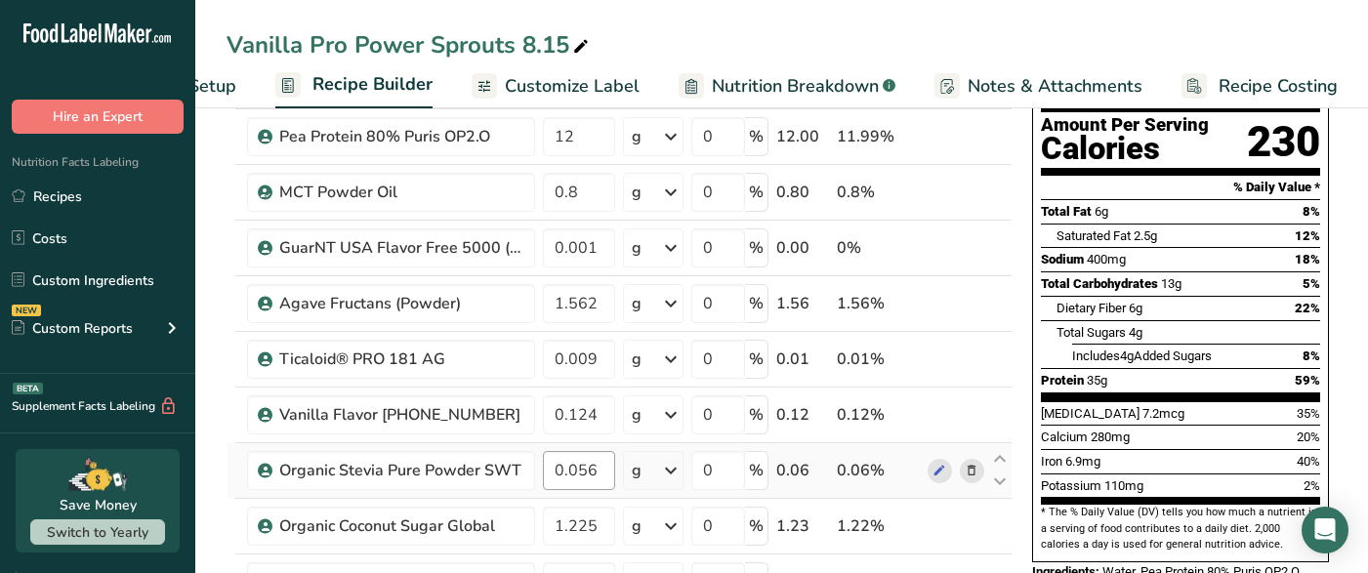
scroll to position [222, 0]
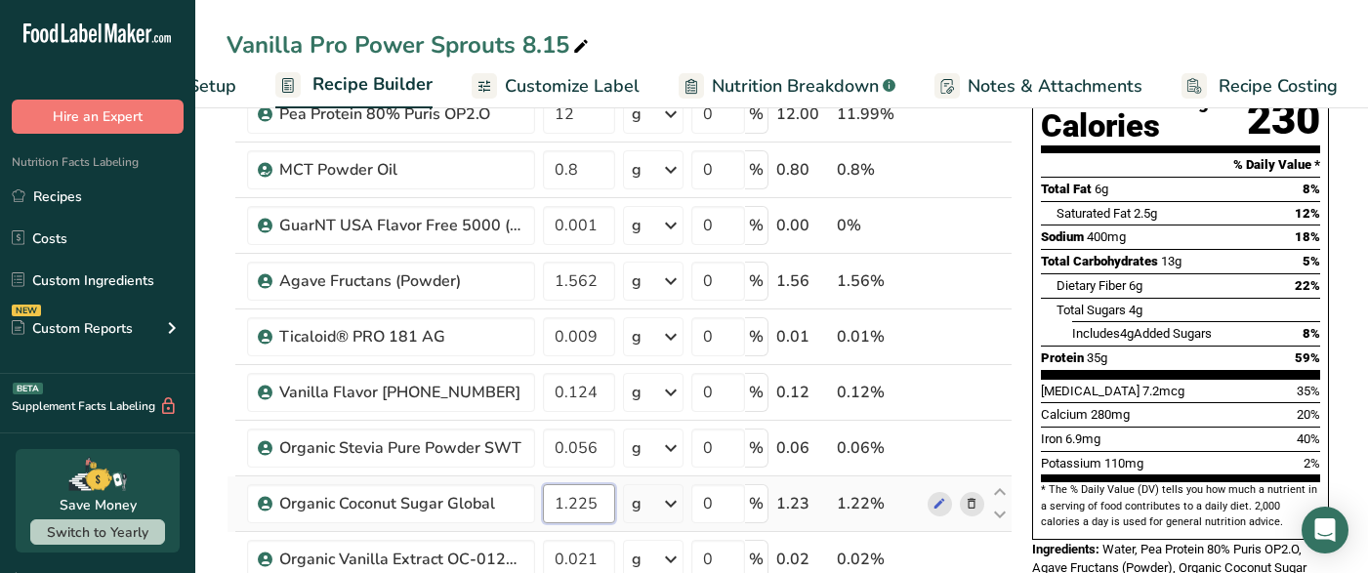
click at [599, 506] on input "1.225" at bounding box center [579, 503] width 72 height 39
type input "1.22"
click at [1187, 379] on div "[MEDICAL_DATA] 7.2mcg 35%" at bounding box center [1180, 391] width 279 height 24
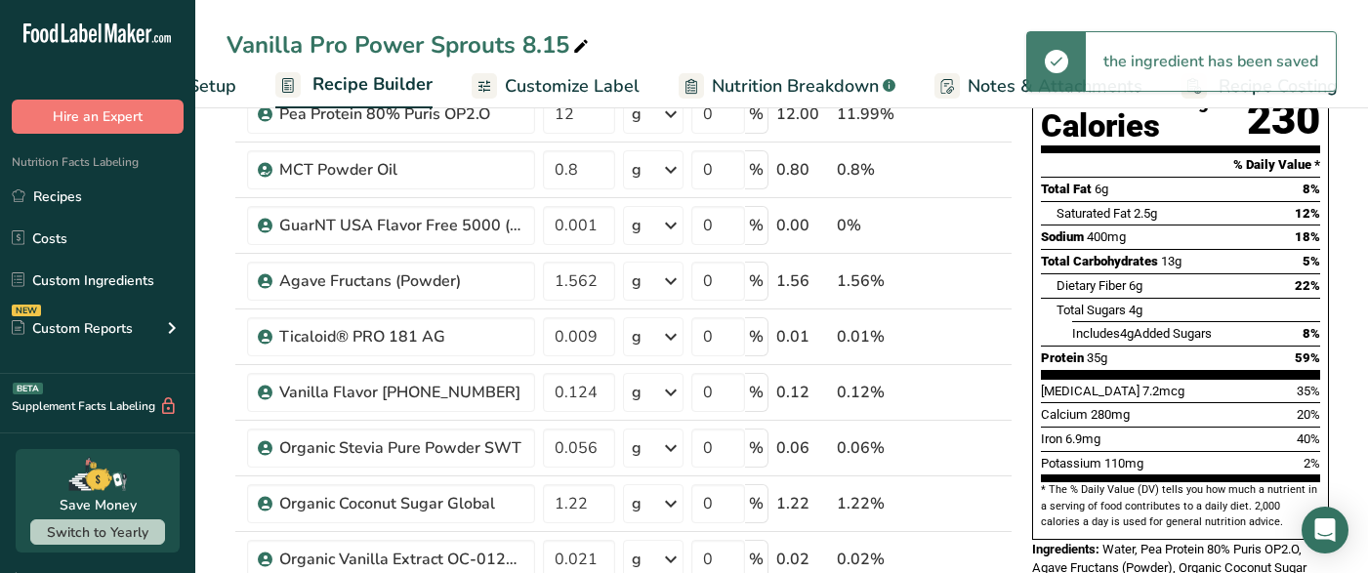
click at [805, 95] on span "Nutrition Breakdown" at bounding box center [795, 86] width 167 height 26
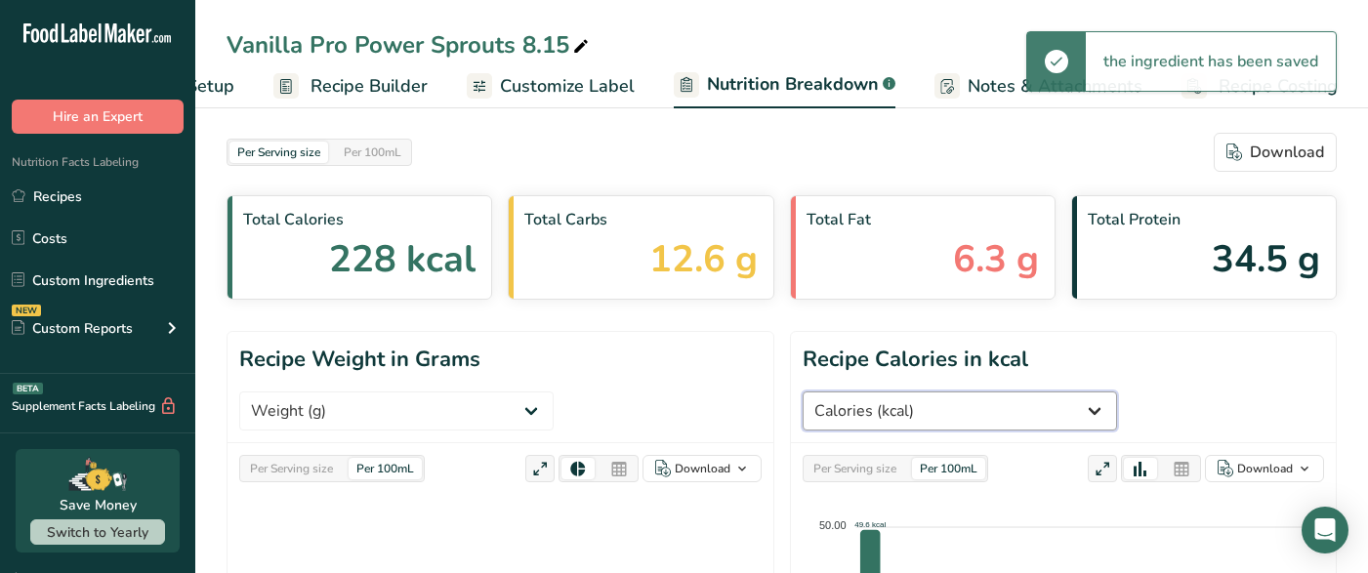
click at [1117, 391] on select "Weight (g) Calories (kcal) Energy KJ (kj) Total Fat (g) Saturated Fat (g) Trans…" at bounding box center [959, 410] width 314 height 39
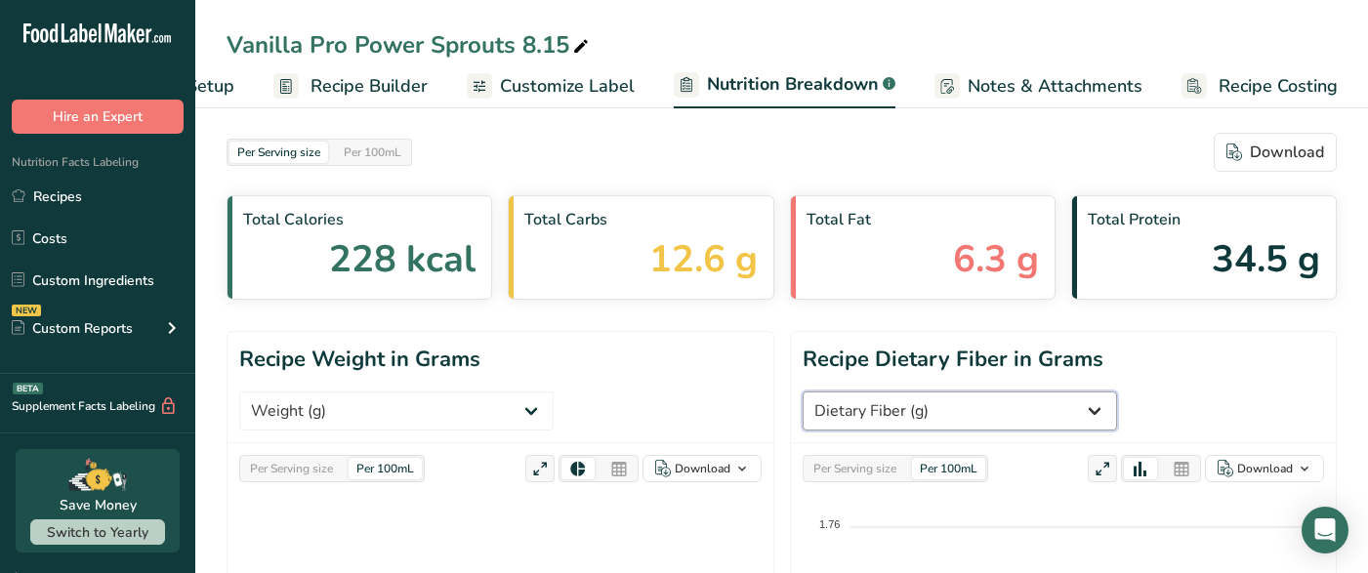
click at [991, 417] on select "Weight (g) Calories (kcal) Energy KJ (kj) Total Fat (g) Saturated Fat (g) Trans…" at bounding box center [959, 410] width 314 height 39
select select "Total Sugars"
click at [891, 474] on div "Per Serving size" at bounding box center [854, 468] width 99 height 21
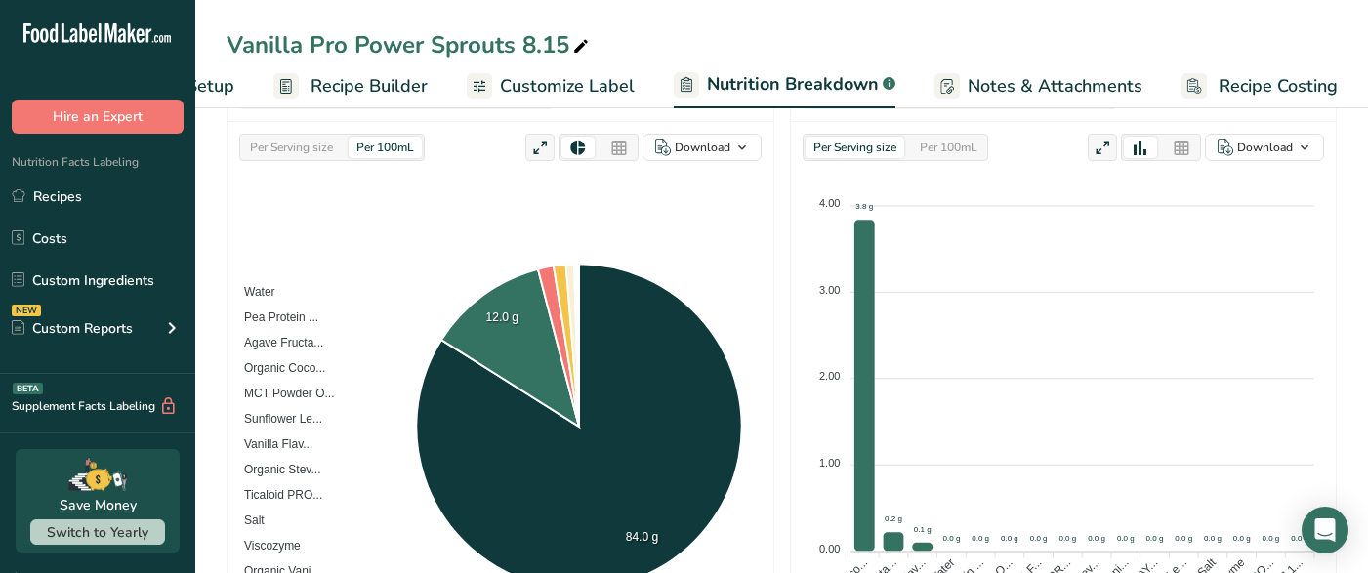
scroll to position [395, 0]
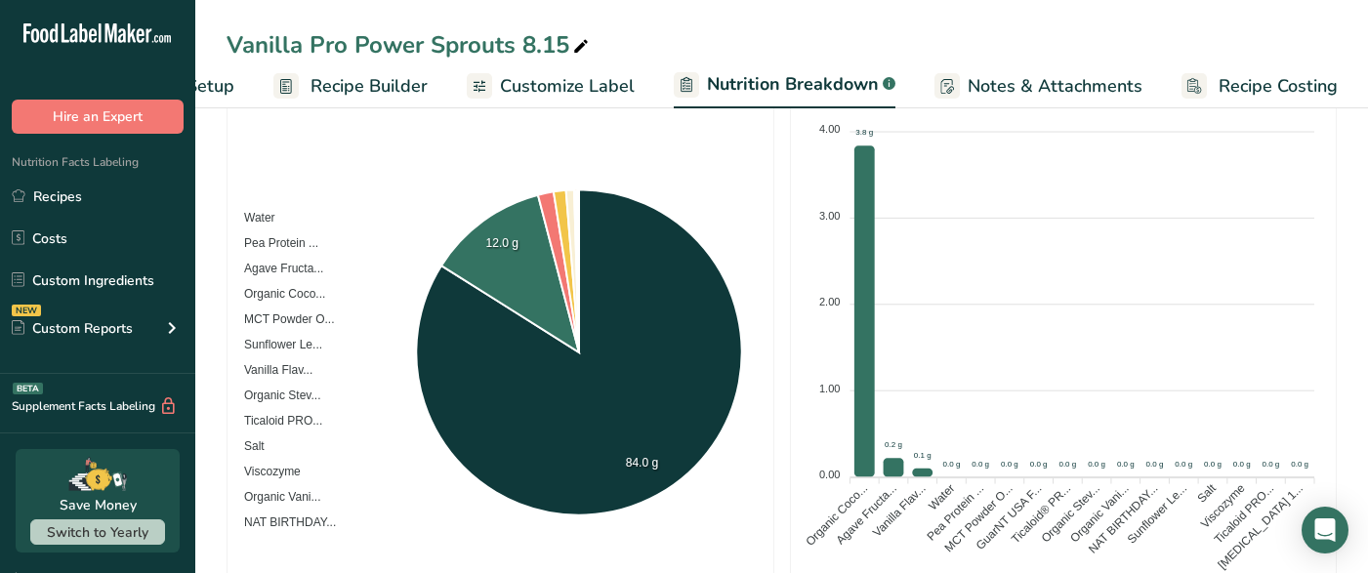
click at [341, 97] on span "Recipe Builder" at bounding box center [368, 86] width 117 height 26
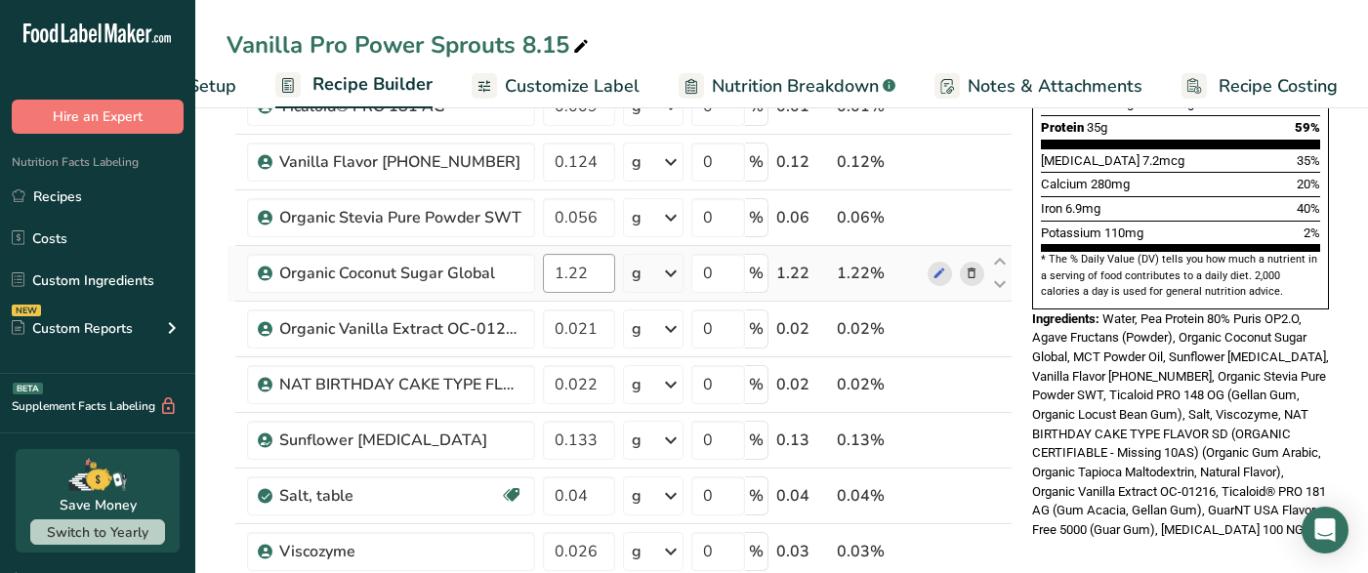
scroll to position [429, 0]
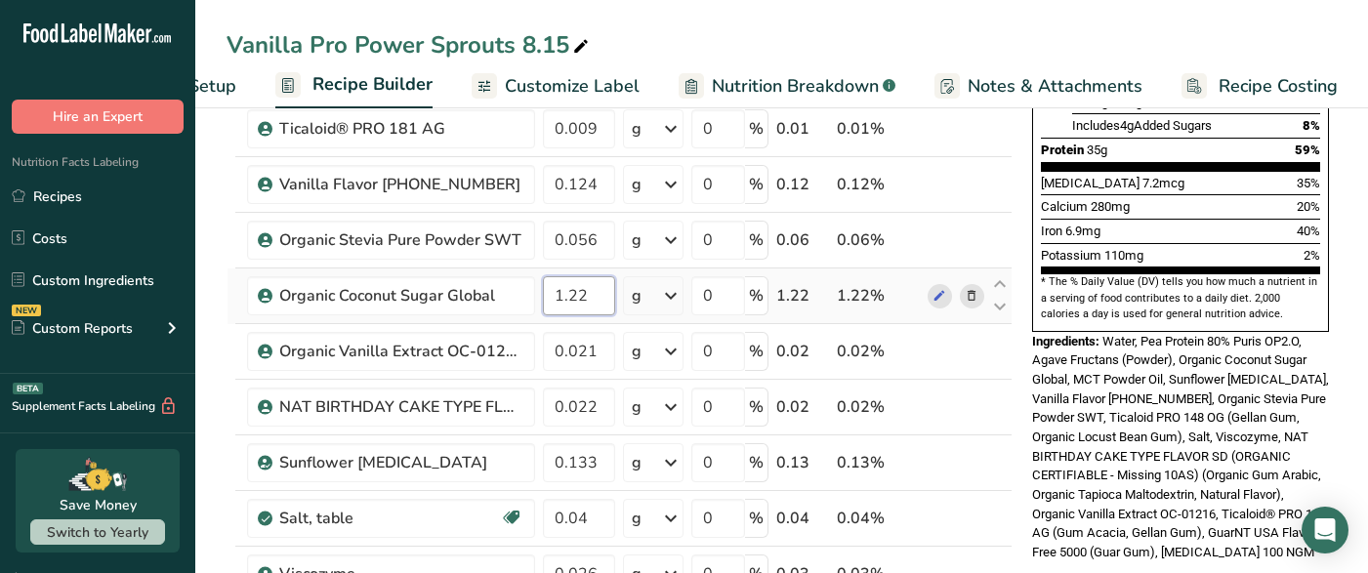
click at [587, 295] on input "1.22" at bounding box center [579, 295] width 72 height 39
type input "1.2"
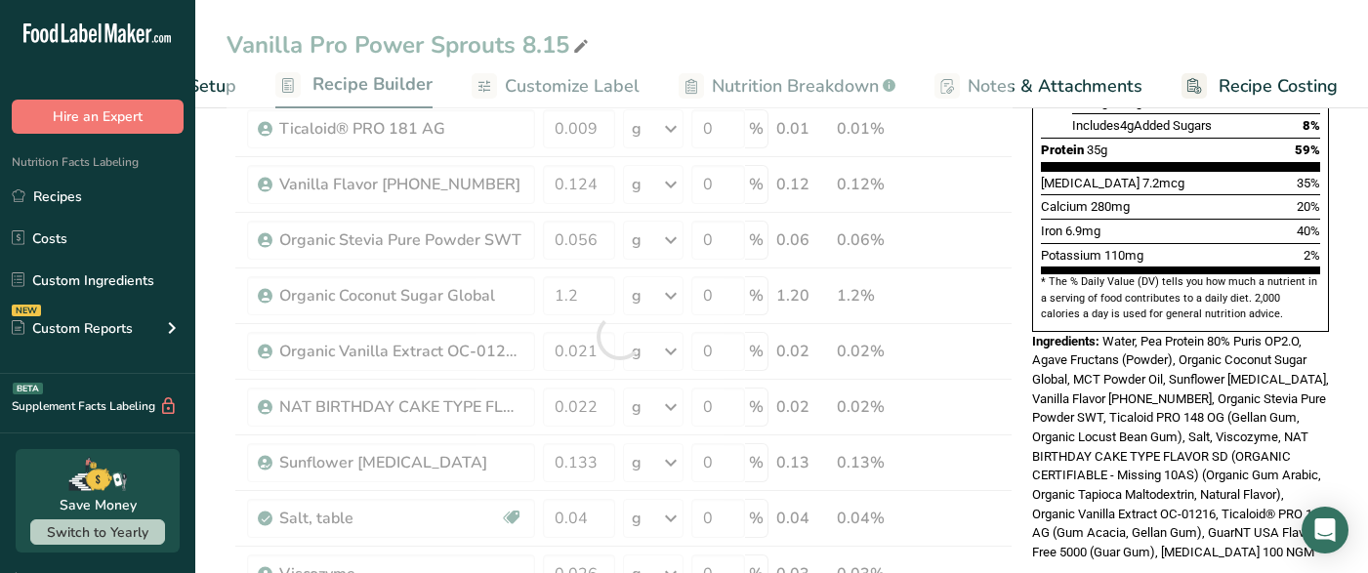
click at [1319, 494] on div "Ingredients: Water, Pea Protein 80% Puris OP2.O, Agave Fructans (Powder), Organ…" at bounding box center [1180, 447] width 297 height 230
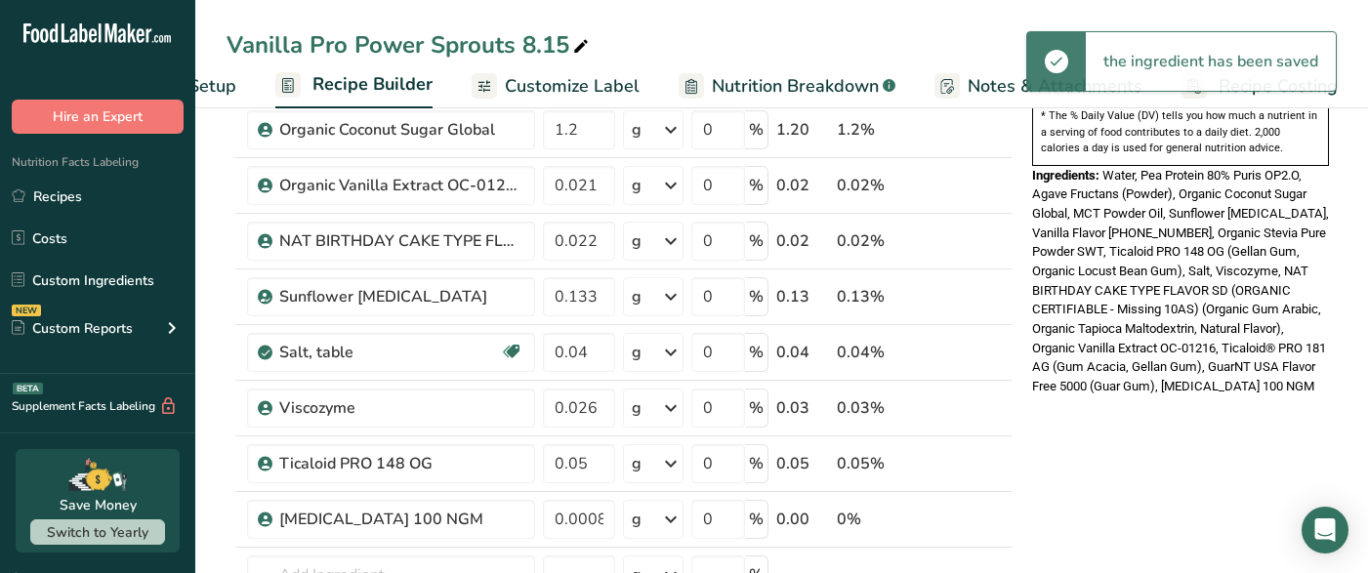
scroll to position [575, 0]
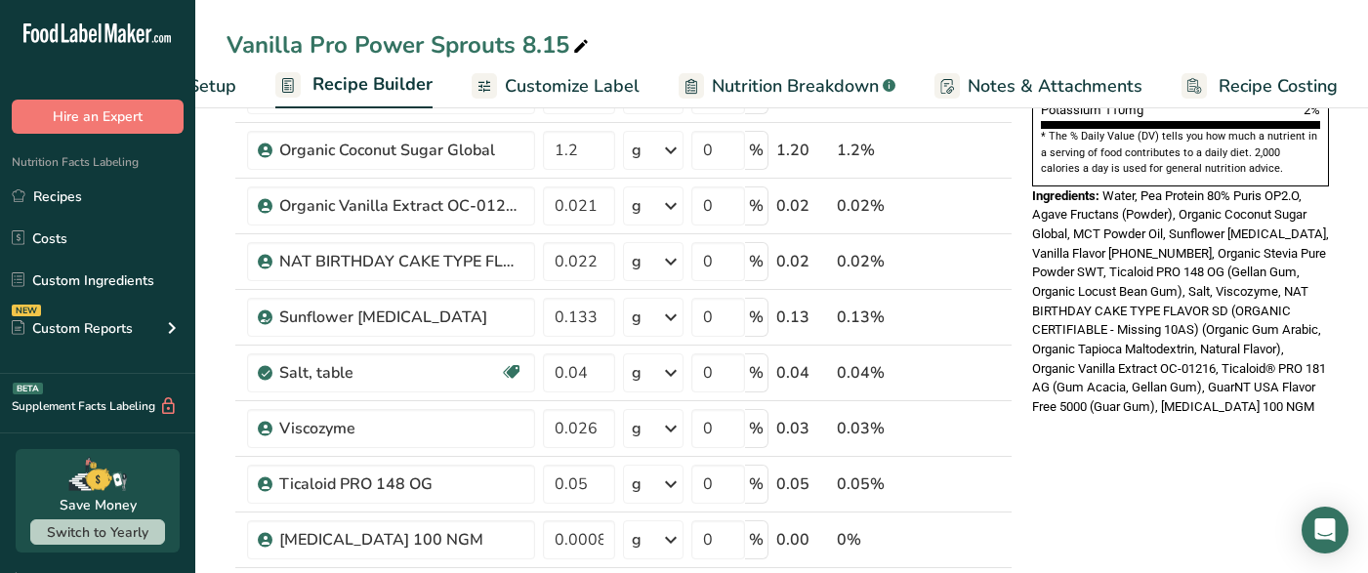
click at [811, 91] on span "Nutrition Breakdown" at bounding box center [795, 86] width 167 height 26
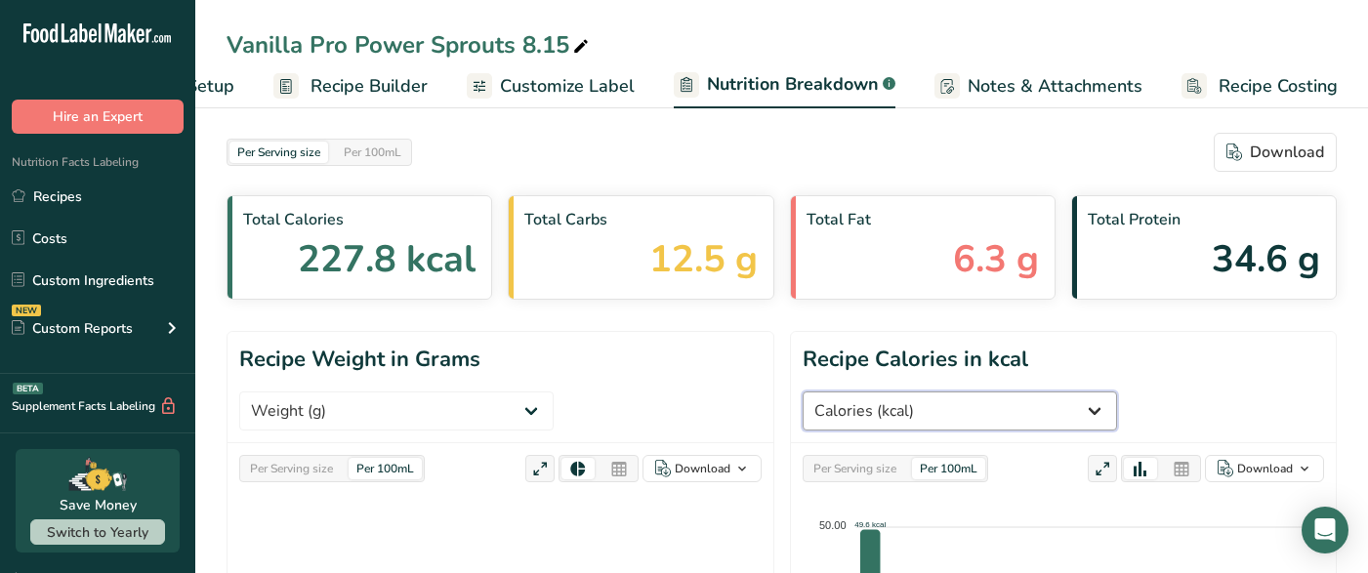
click at [1117, 391] on select "Weight (g) Calories (kcal) Energy KJ (kj) Total Fat (g) Saturated Fat (g) Trans…" at bounding box center [959, 410] width 314 height 39
select select "Total Sugars"
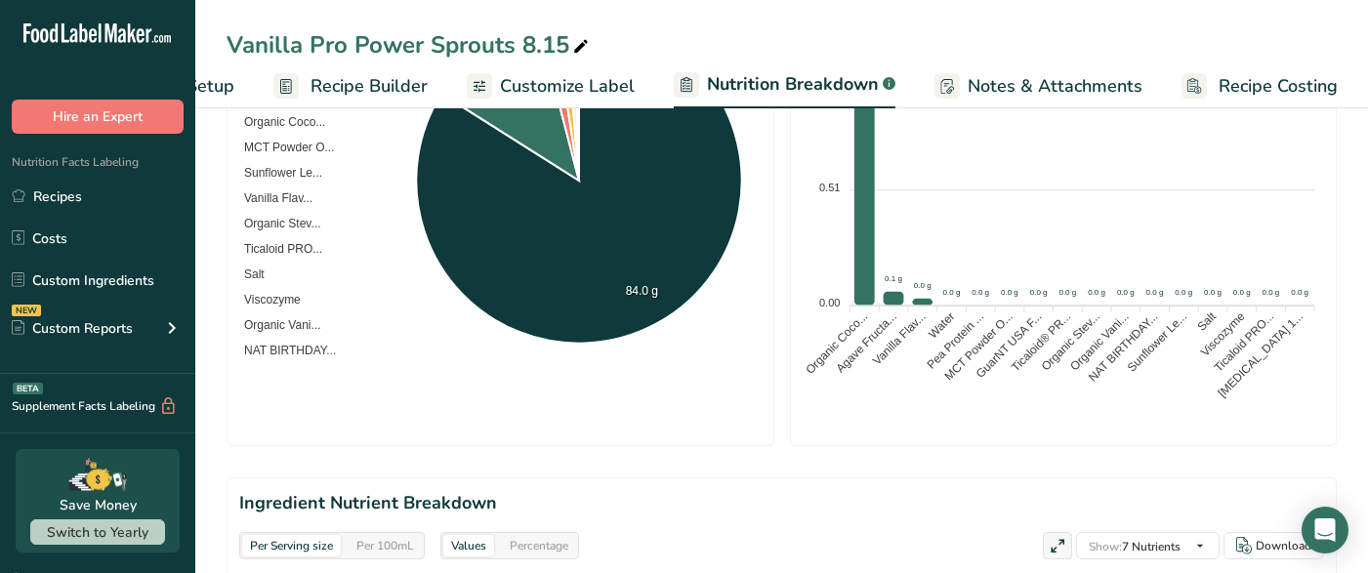
scroll to position [210, 0]
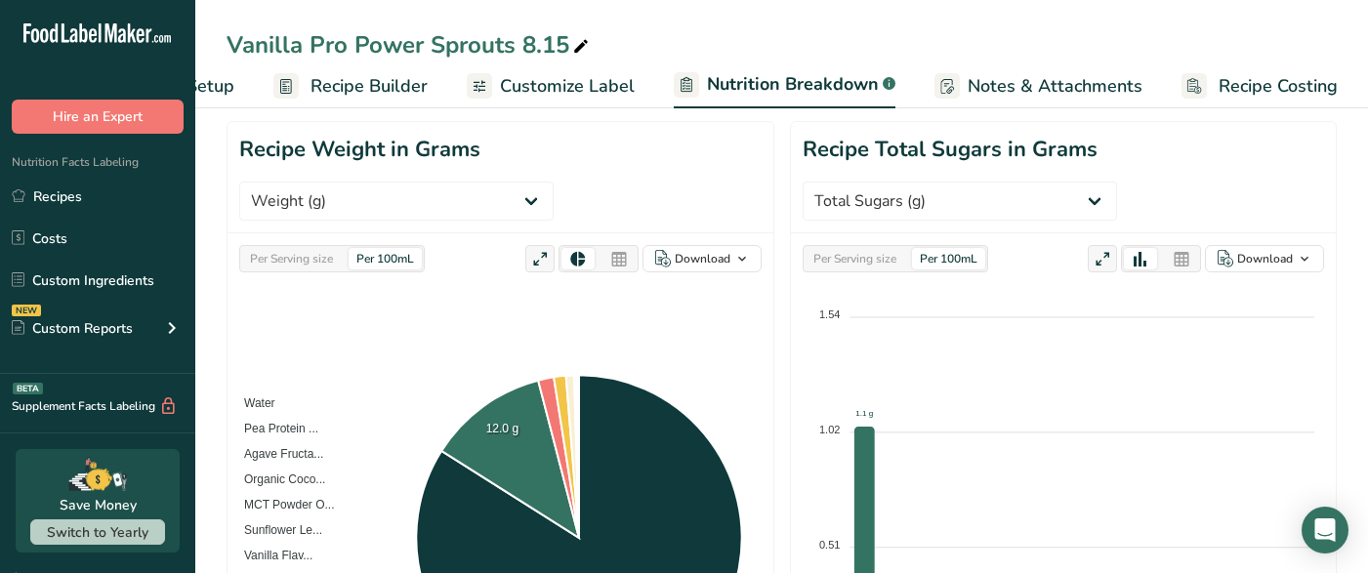
click at [861, 262] on div "Per Serving size" at bounding box center [854, 258] width 99 height 21
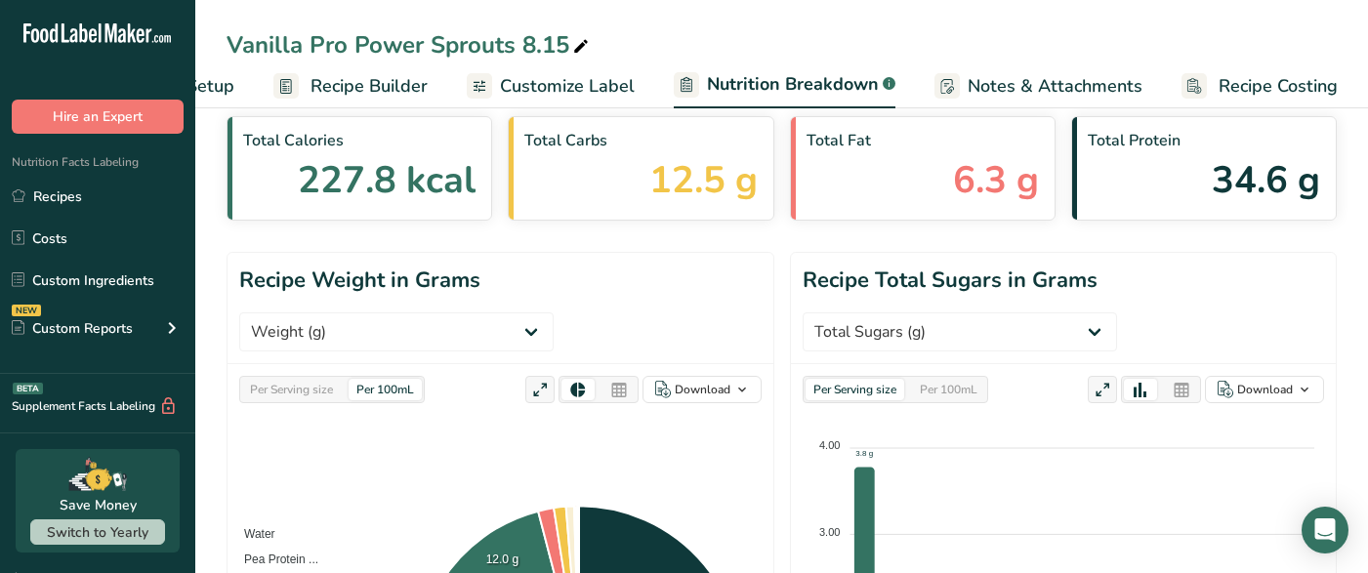
scroll to position [62, 0]
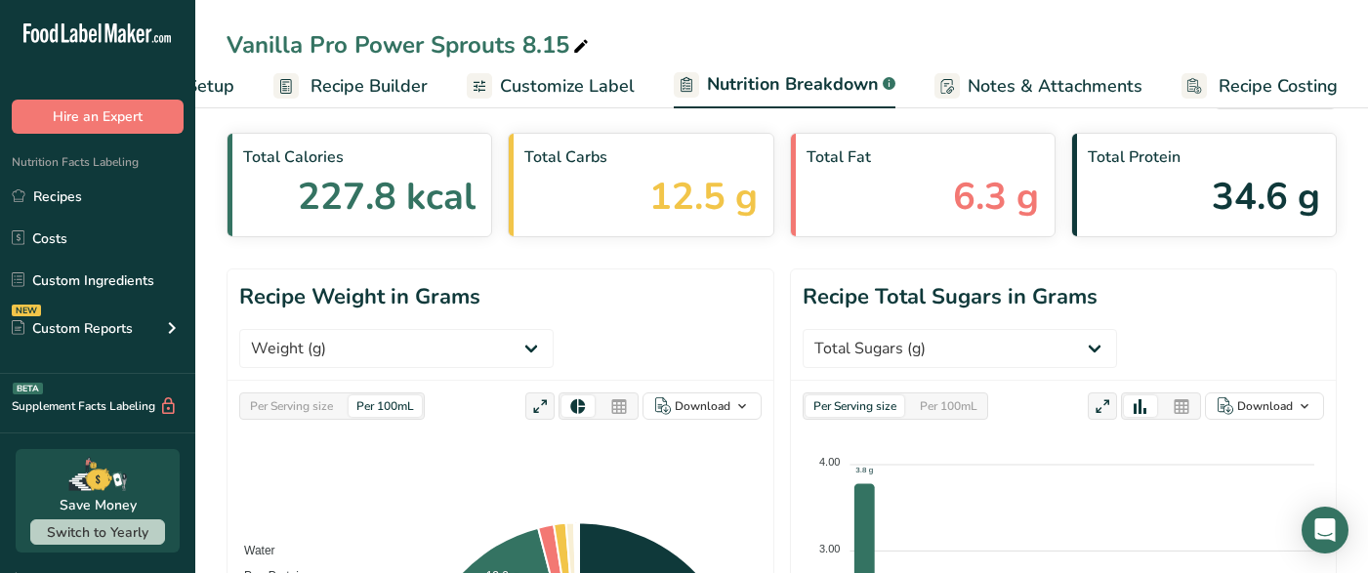
click at [405, 102] on link "Recipe Builder" at bounding box center [350, 86] width 154 height 44
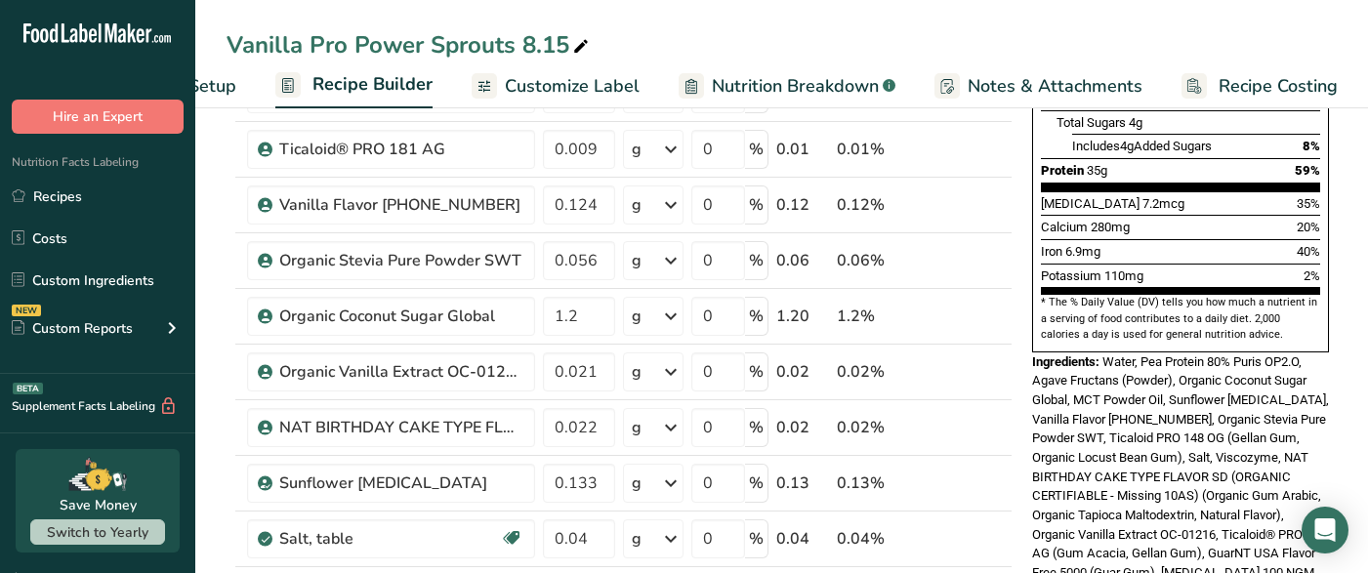
scroll to position [421, 0]
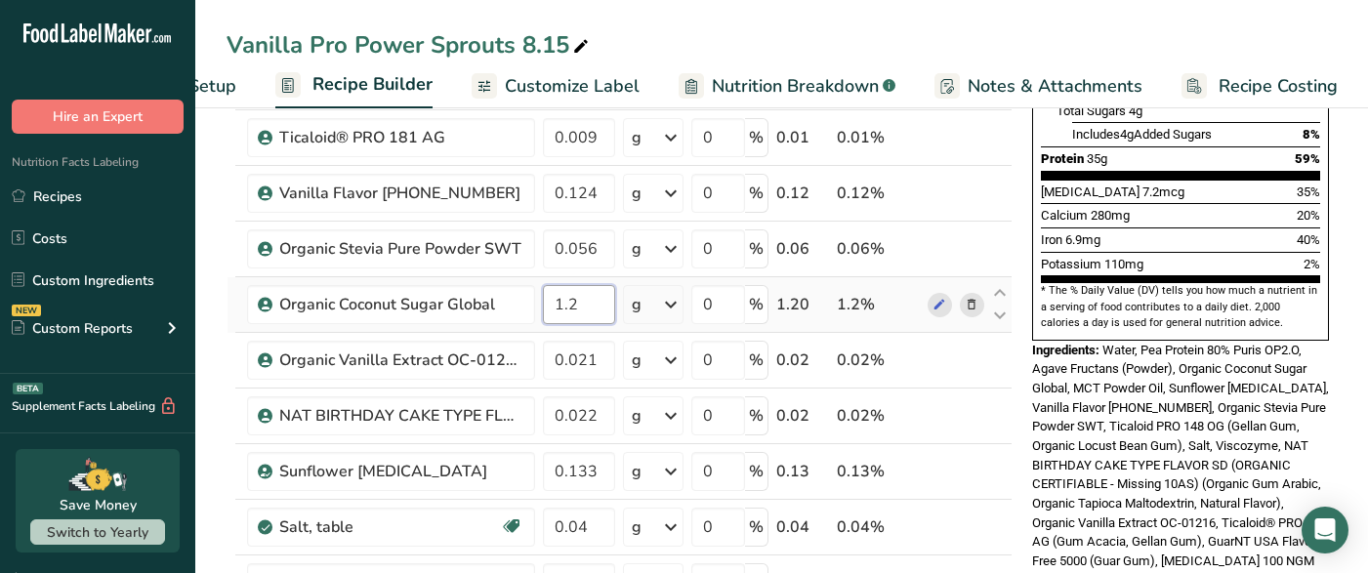
click at [590, 306] on input "1.2" at bounding box center [579, 304] width 72 height 39
type input "1.25"
click at [1179, 358] on span "Water, Pea Protein 80% Puris OP2.O, Agave Fructans (Powder), Organic Coconut Su…" at bounding box center [1180, 456] width 297 height 226
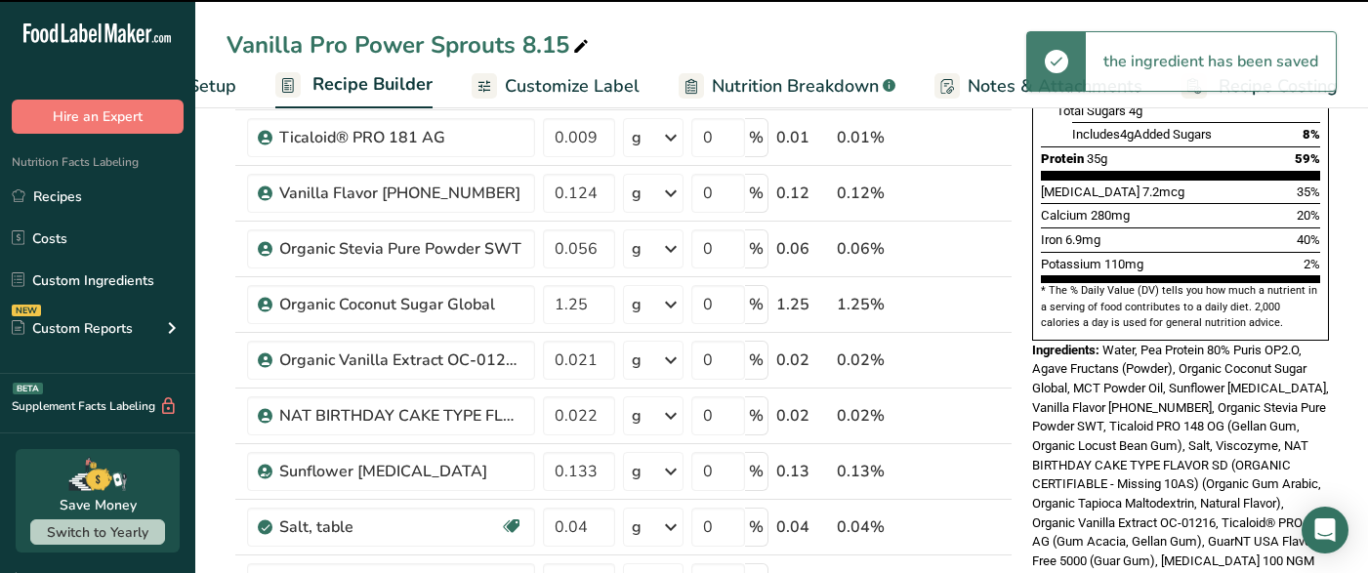
click at [828, 85] on span "Nutrition Breakdown" at bounding box center [795, 86] width 167 height 26
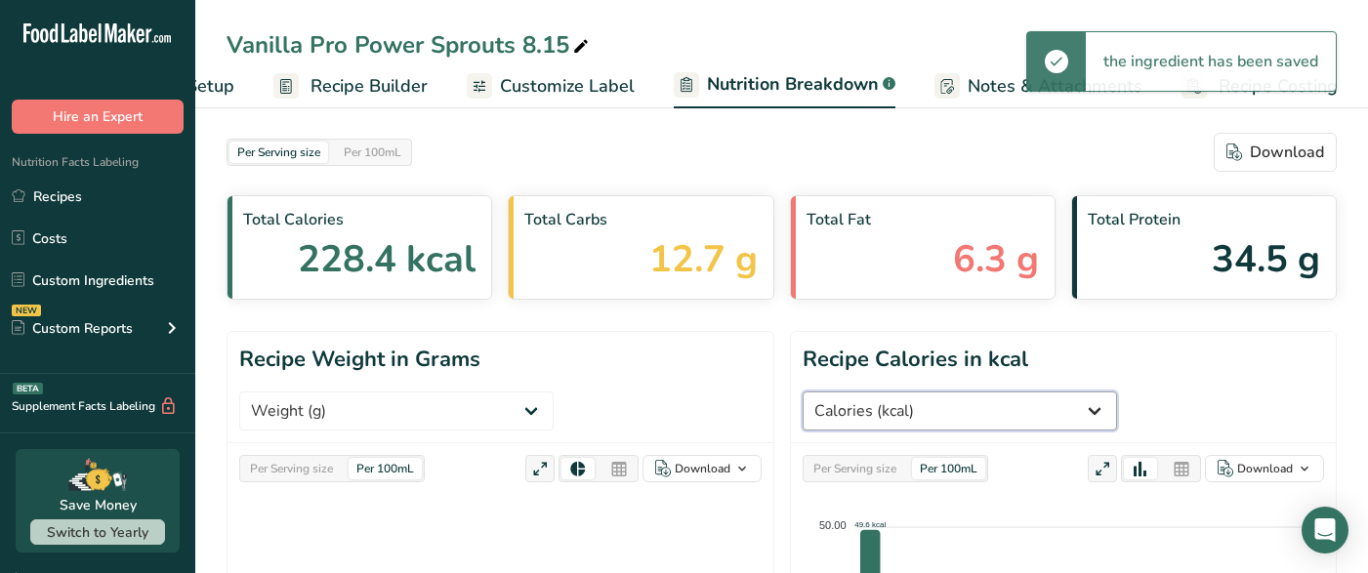
click at [1117, 391] on select "Weight (g) Calories (kcal) Energy KJ (kj) Total Fat (g) Saturated Fat (g) Trans…" at bounding box center [959, 410] width 314 height 39
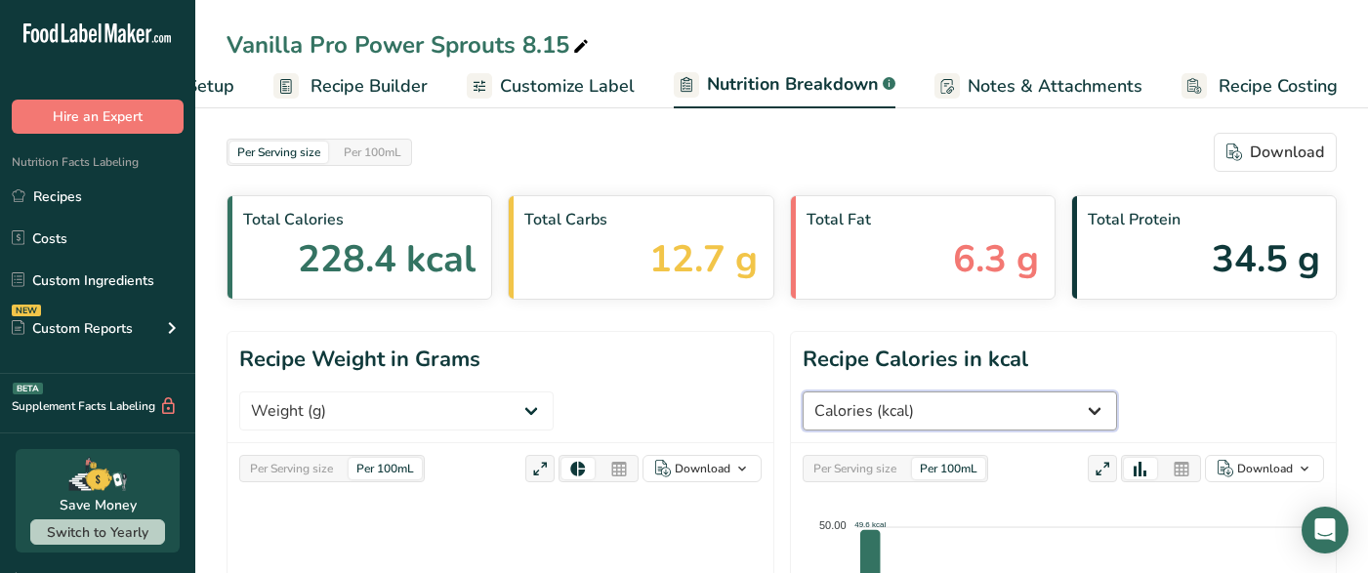
select select "Total Sugars"
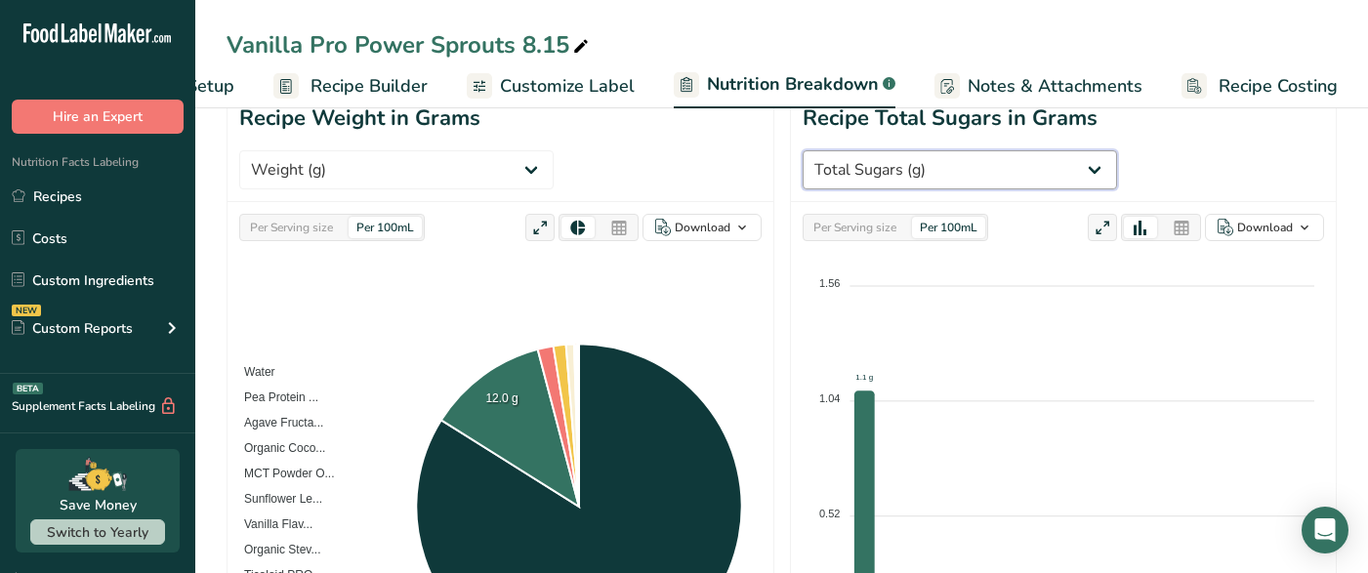
scroll to position [234, 0]
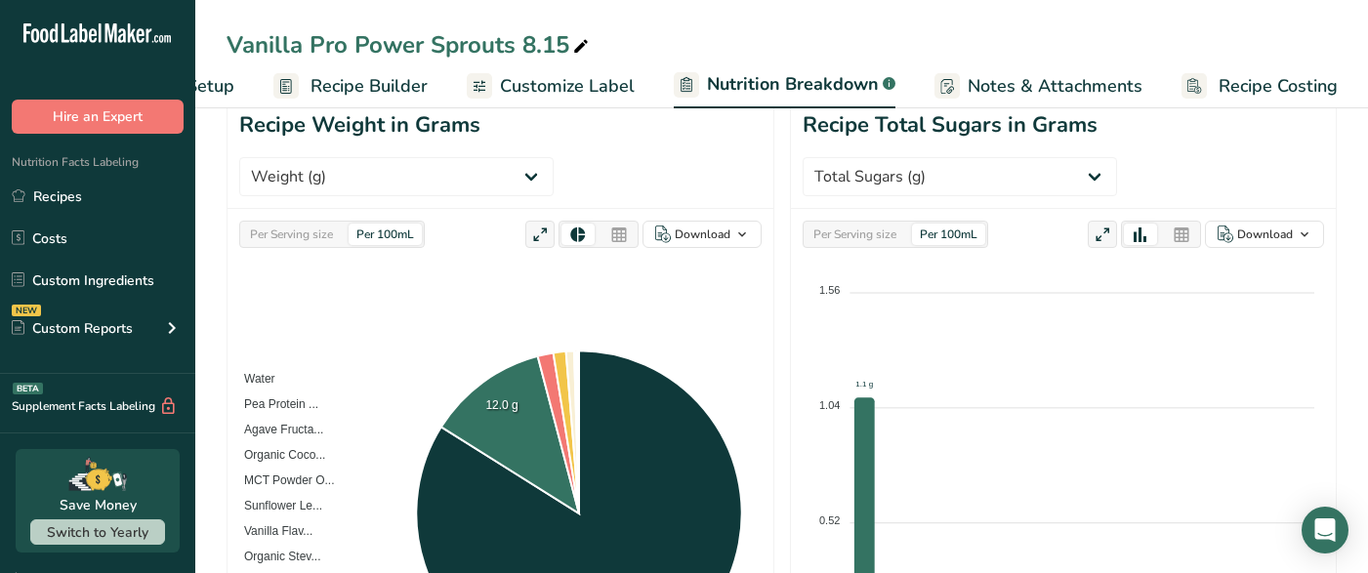
click at [850, 236] on div "Per Serving size" at bounding box center [854, 234] width 99 height 21
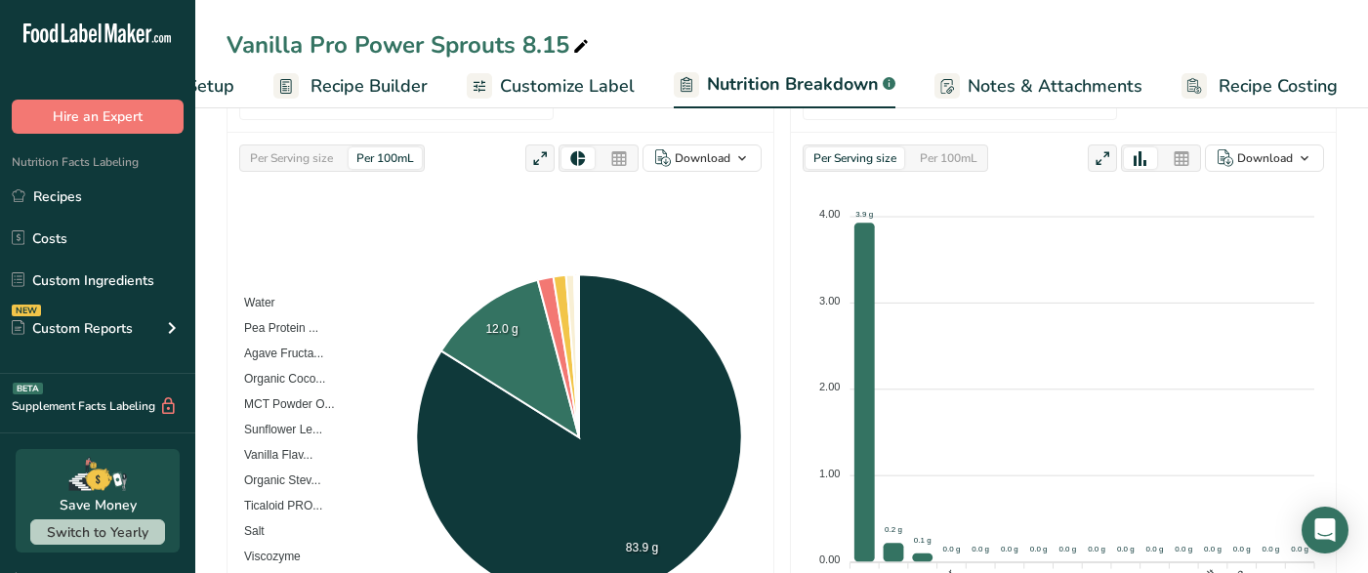
scroll to position [311, 0]
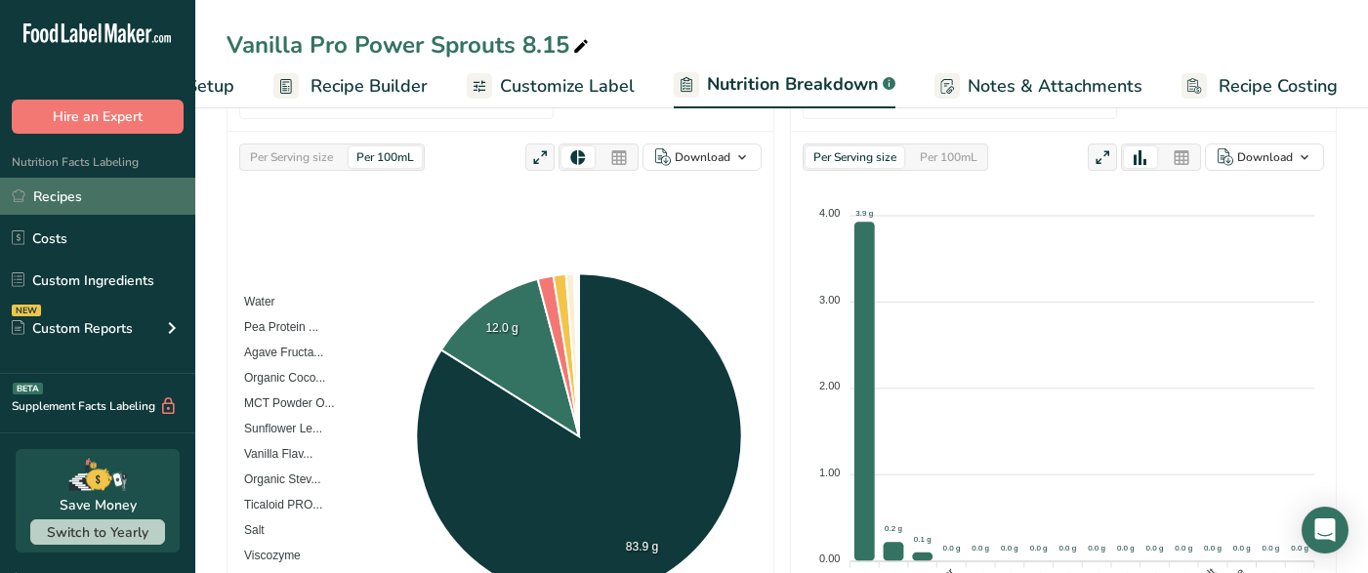
click at [47, 185] on link "Recipes" at bounding box center [97, 196] width 195 height 37
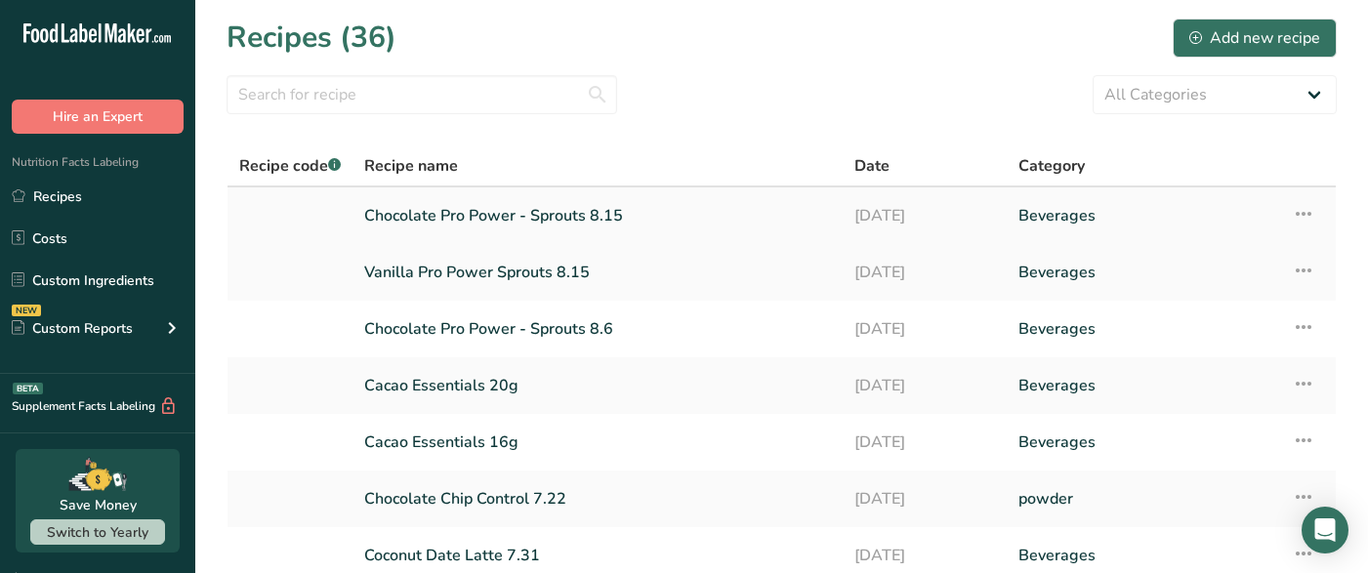
click at [453, 225] on link "Chocolate Pro Power - Sprouts 8.15" at bounding box center [597, 215] width 467 height 41
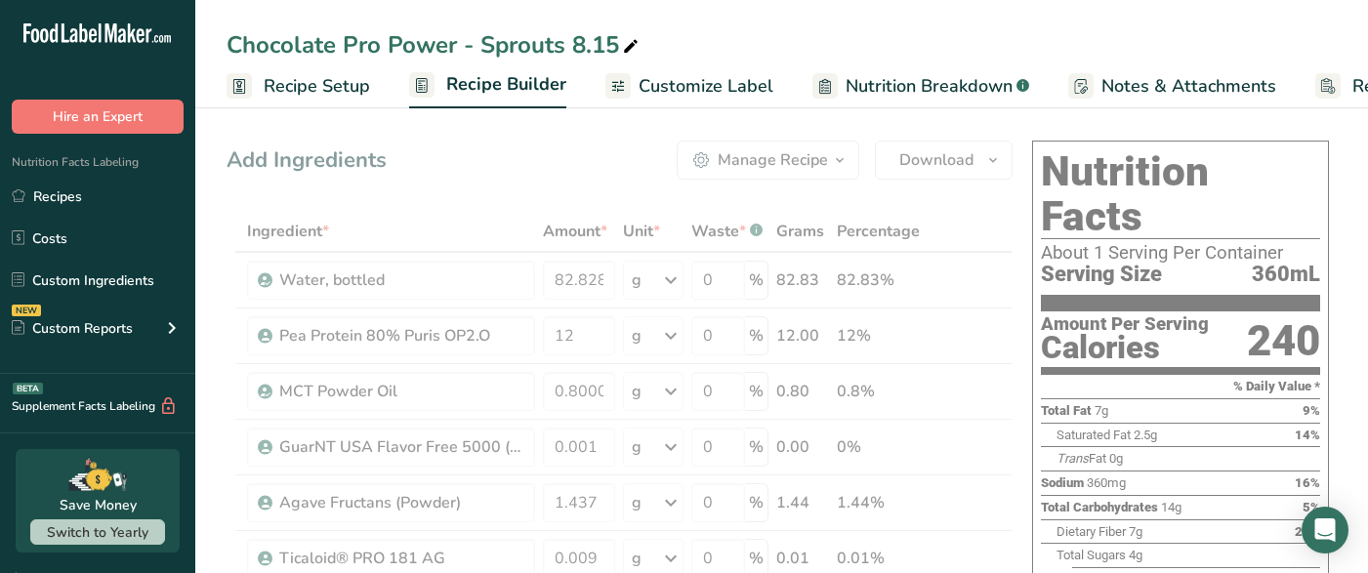
click at [878, 90] on span "Nutrition Breakdown" at bounding box center [928, 86] width 167 height 26
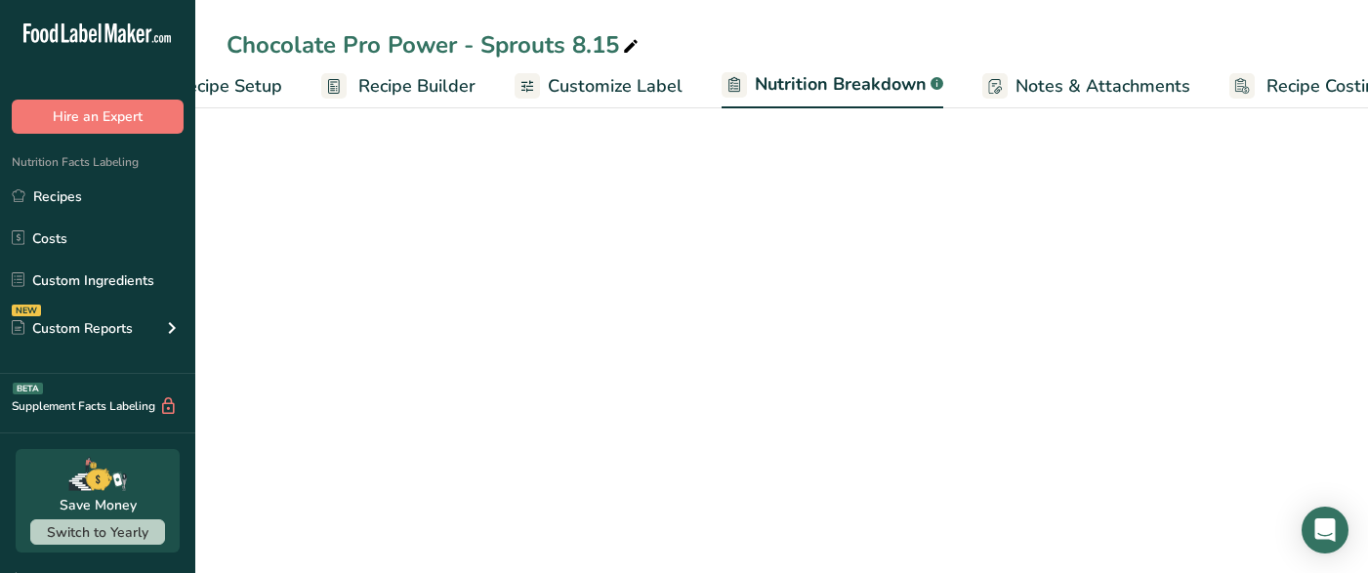
select select "Calories"
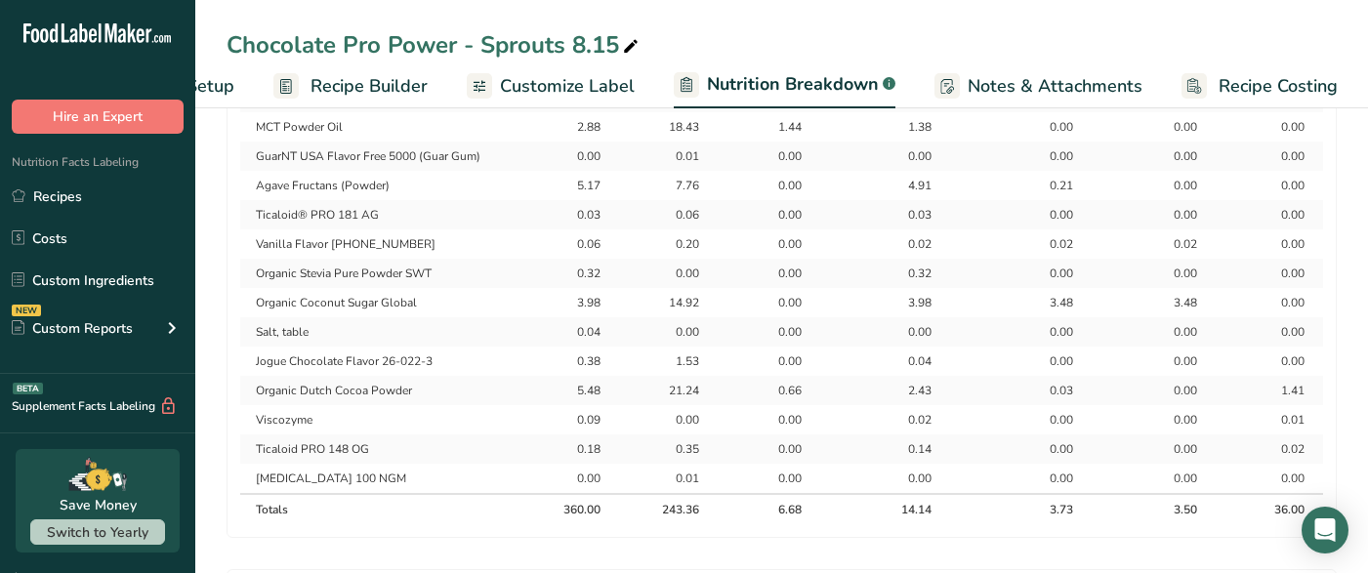
scroll to position [1144, 0]
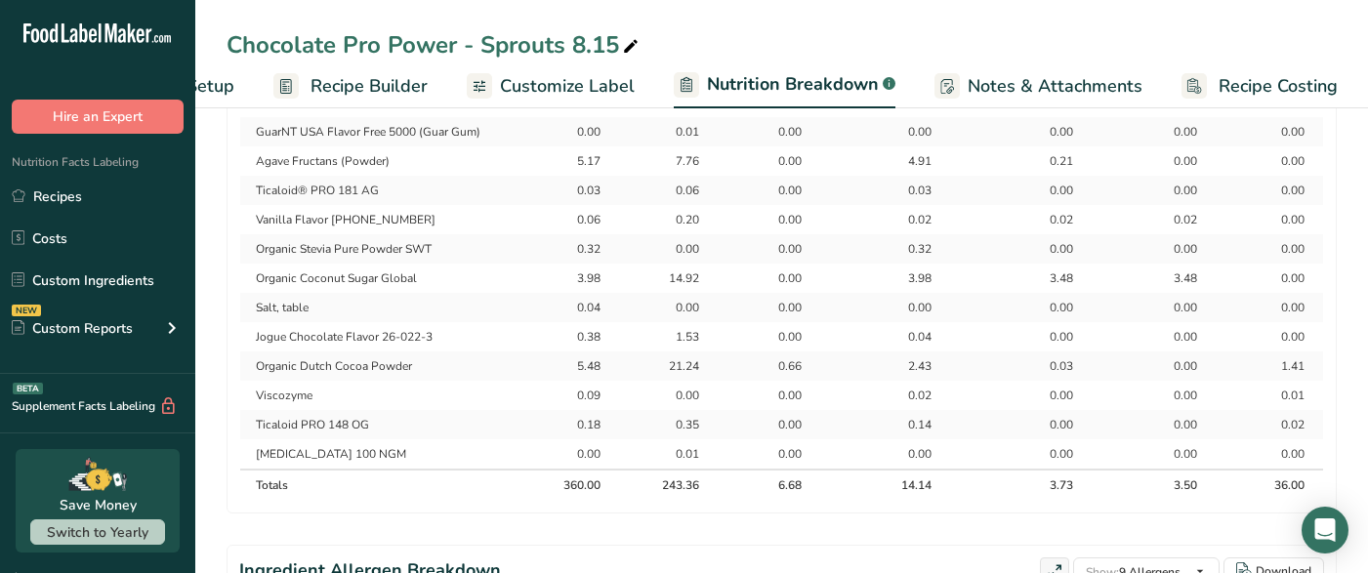
click at [341, 75] on span "Recipe Builder" at bounding box center [368, 86] width 117 height 26
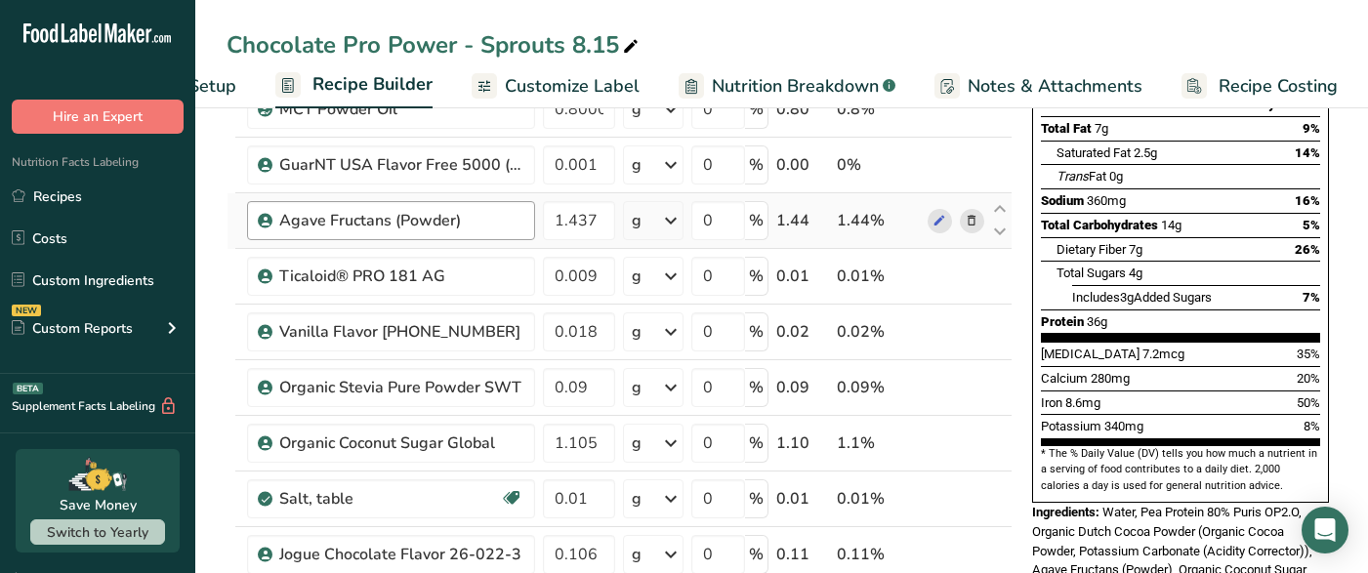
scroll to position [340, 0]
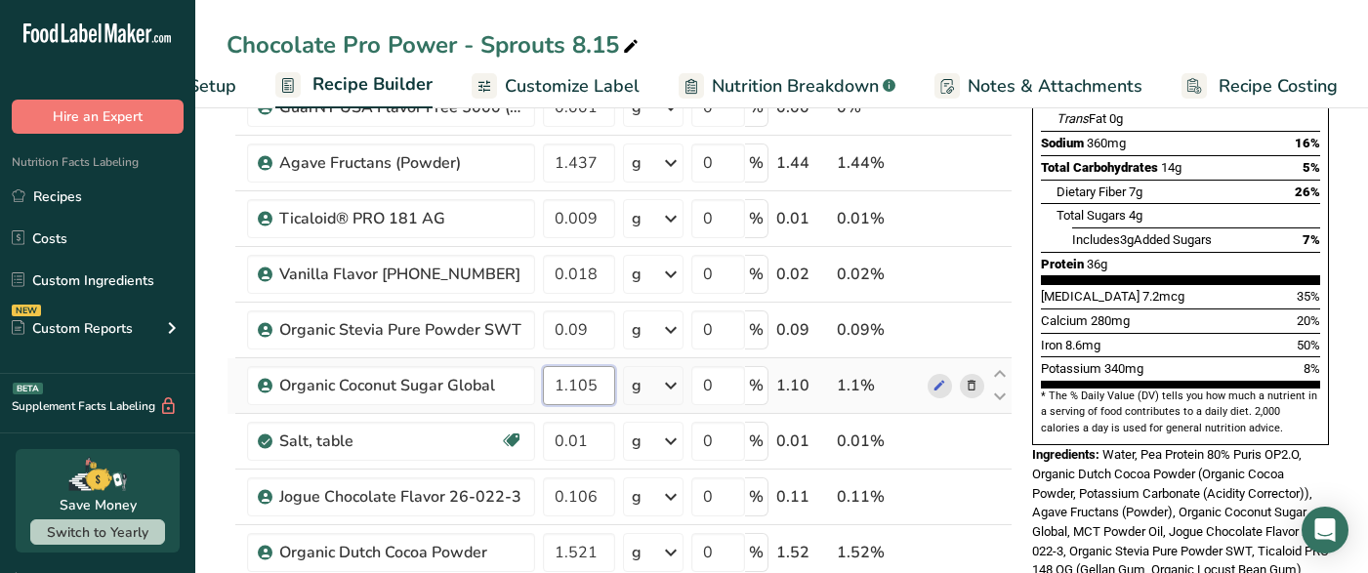
drag, startPoint x: 589, startPoint y: 386, endPoint x: 570, endPoint y: 387, distance: 18.6
click at [570, 387] on input "1.105" at bounding box center [579, 385] width 72 height 39
type input "1.255"
click at [1144, 284] on div "[MEDICAL_DATA] 7.2mcg 35%" at bounding box center [1180, 296] width 279 height 24
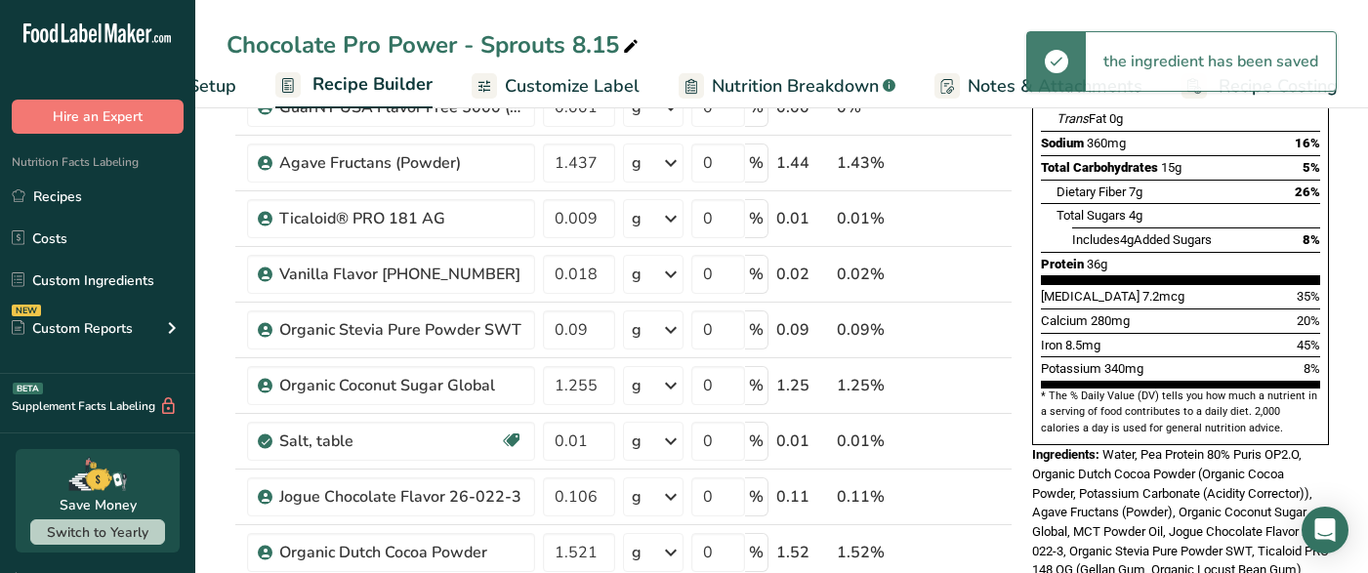
click at [727, 85] on span "Nutrition Breakdown" at bounding box center [795, 86] width 167 height 26
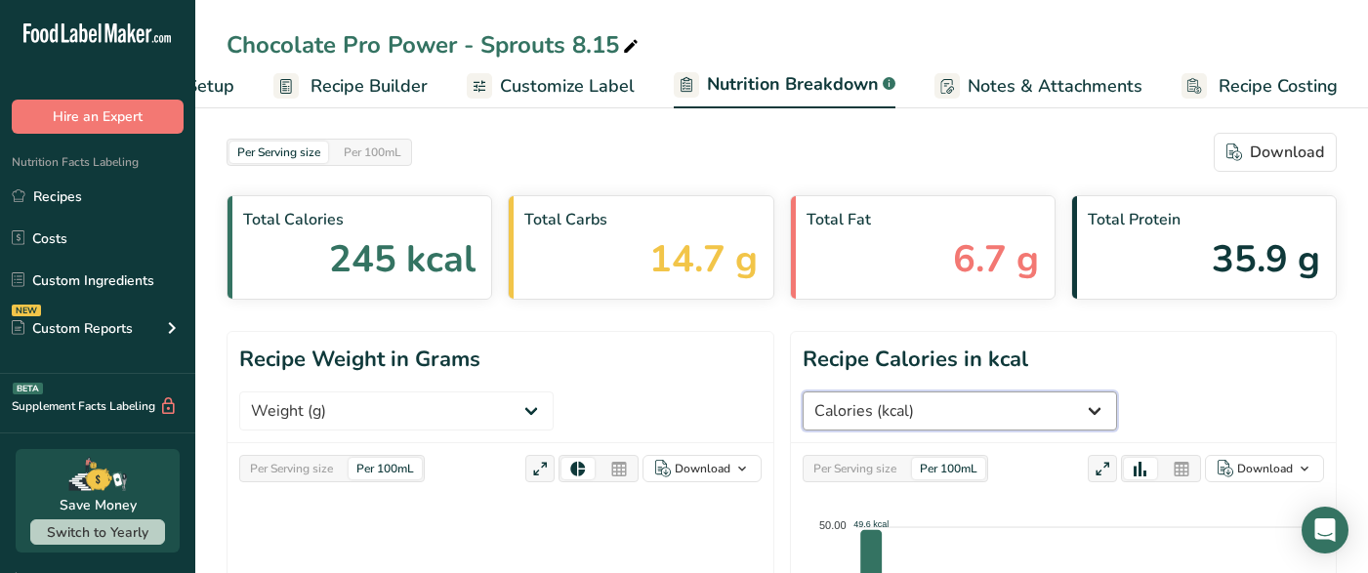
click at [1117, 391] on select "Weight (g) Calories (kcal) Energy KJ (kj) Total Fat (g) Saturated Fat (g) Trans…" at bounding box center [959, 410] width 314 height 39
select select "Total Sugars"
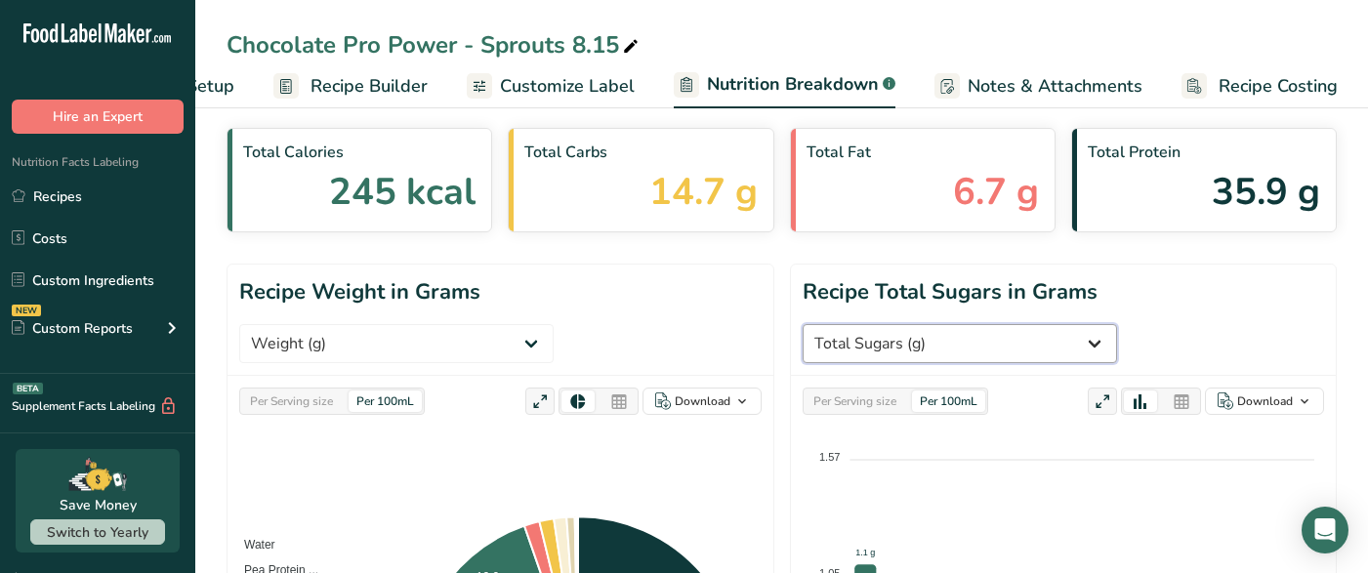
scroll to position [84, 0]
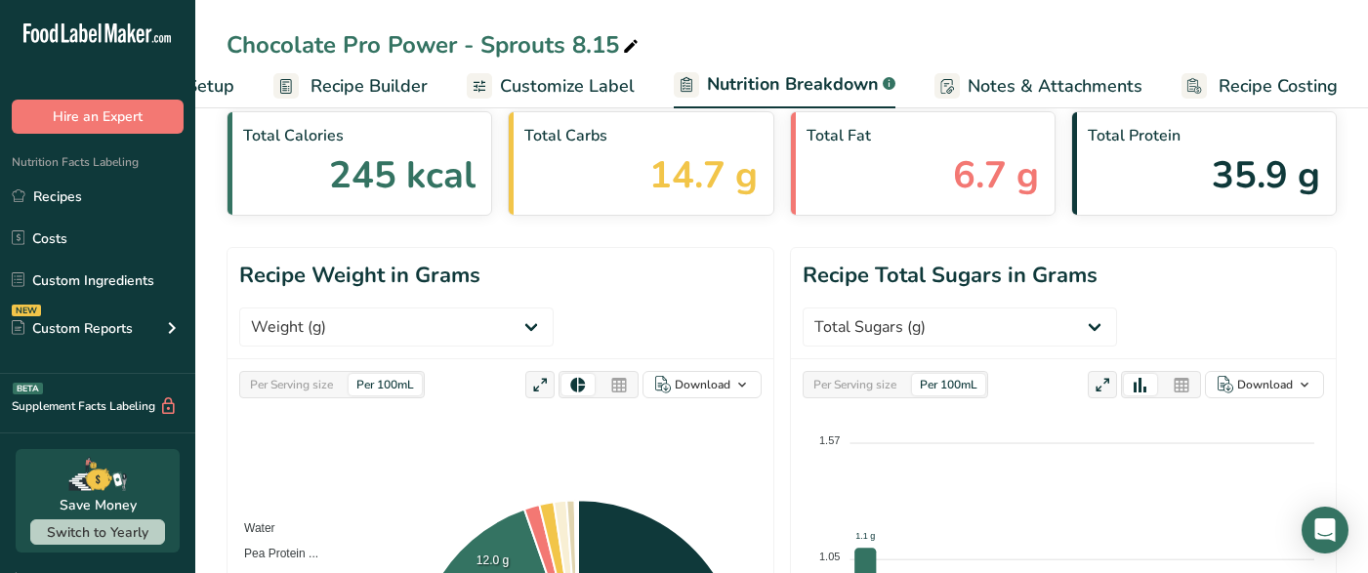
click at [867, 390] on div "Per Serving size" at bounding box center [854, 384] width 99 height 21
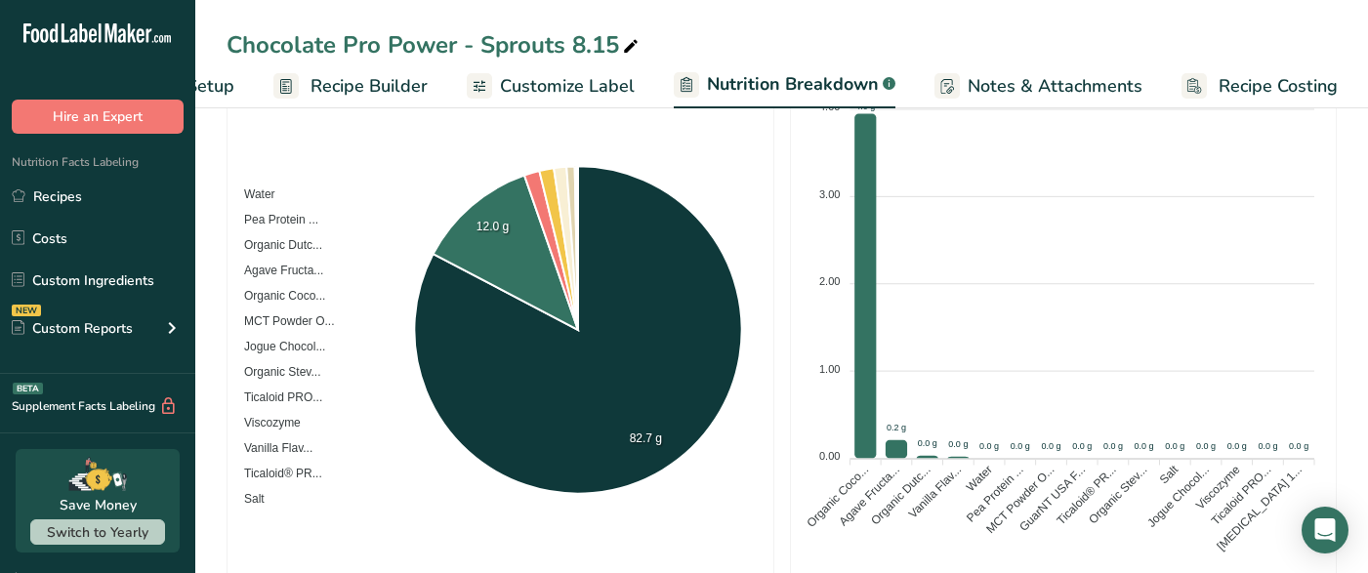
scroll to position [419, 0]
click at [313, 74] on span "Recipe Builder" at bounding box center [368, 86] width 117 height 26
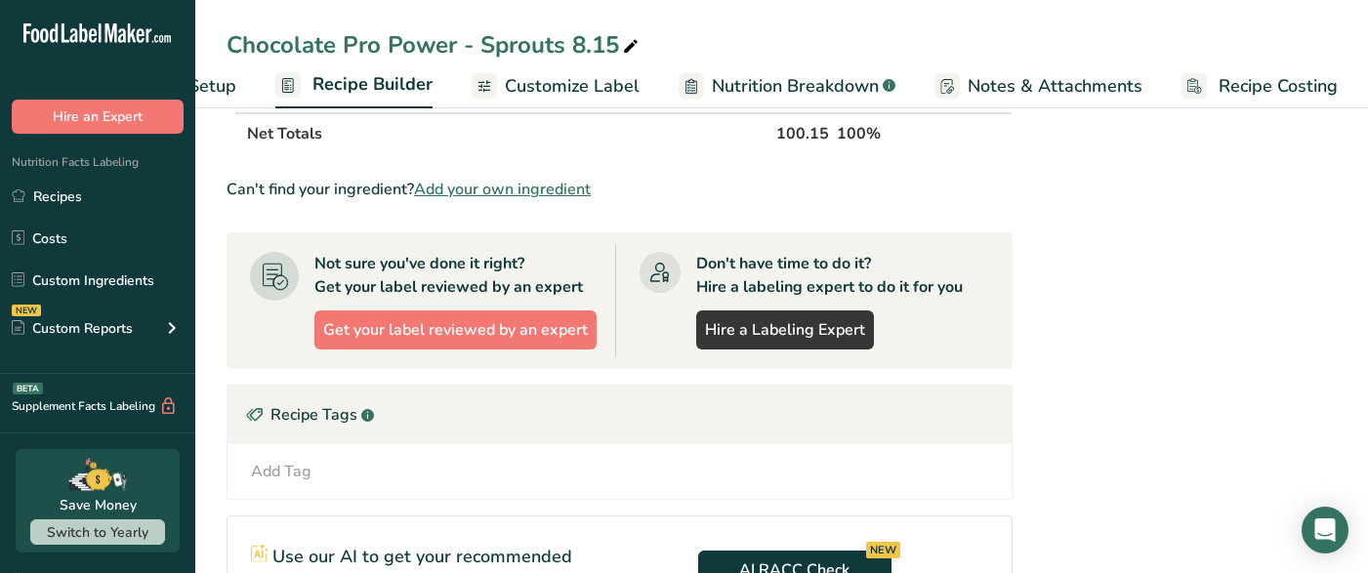
scroll to position [1068, 0]
